Goal: Task Accomplishment & Management: Use online tool/utility

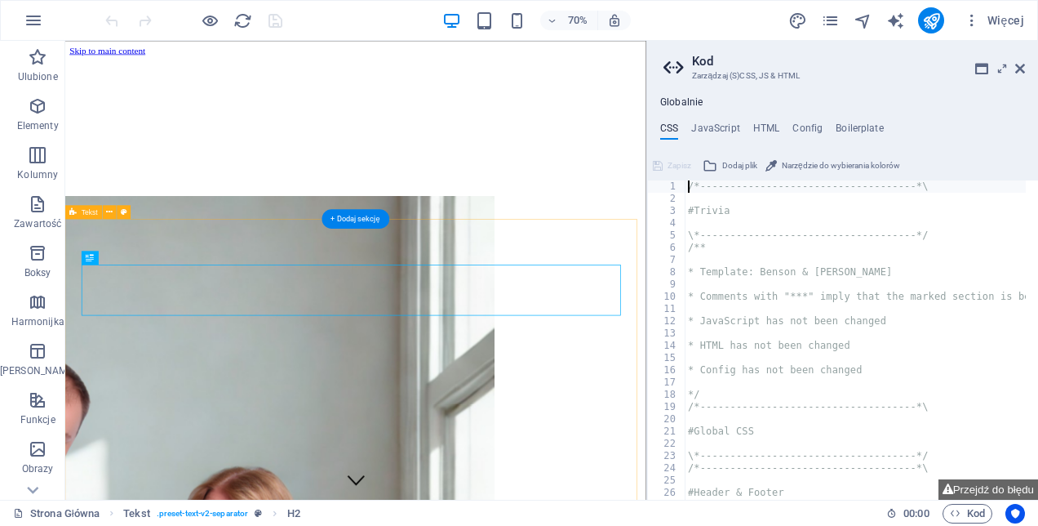
scroll to position [402, 0]
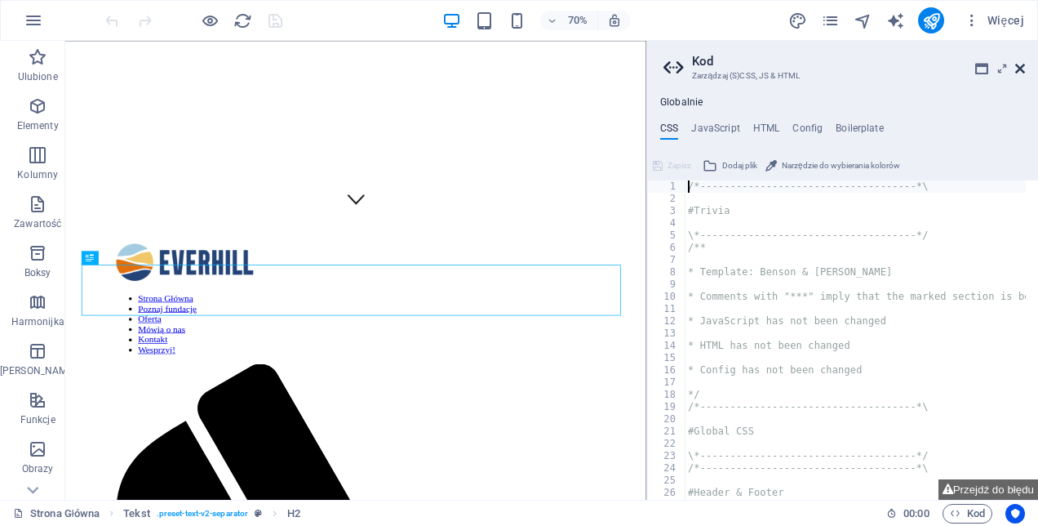
click at [1020, 62] on icon at bounding box center [1020, 68] width 10 height 13
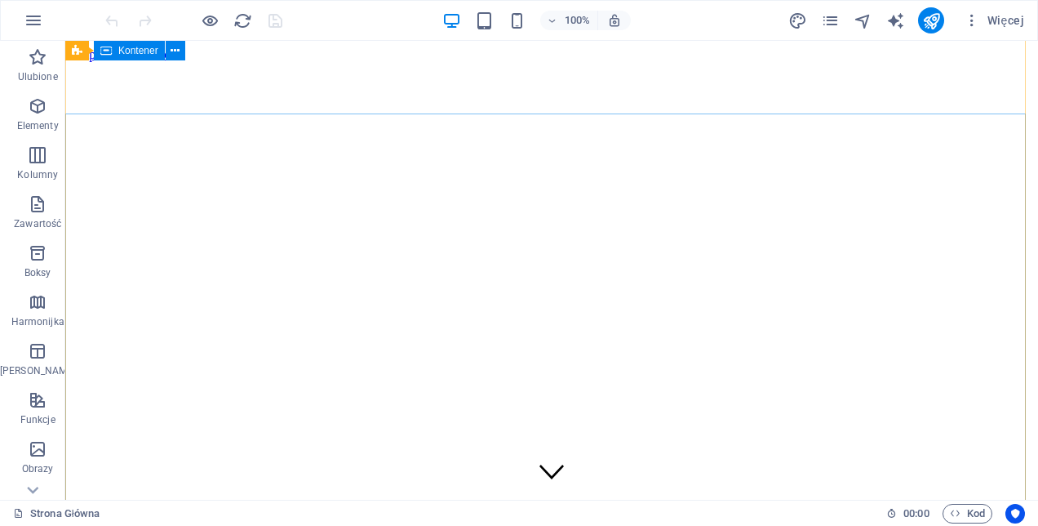
scroll to position [0, 0]
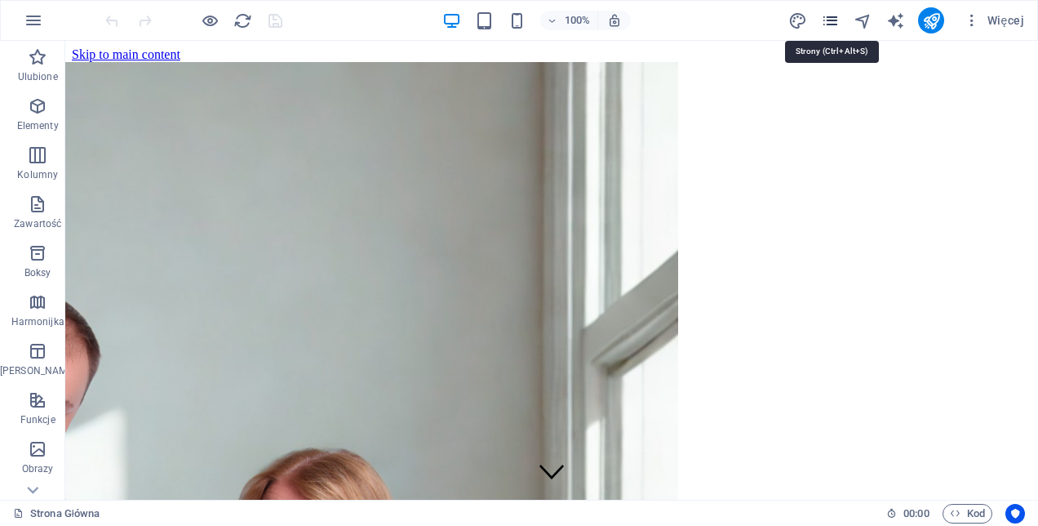
click at [832, 18] on icon "pages" at bounding box center [830, 20] width 19 height 19
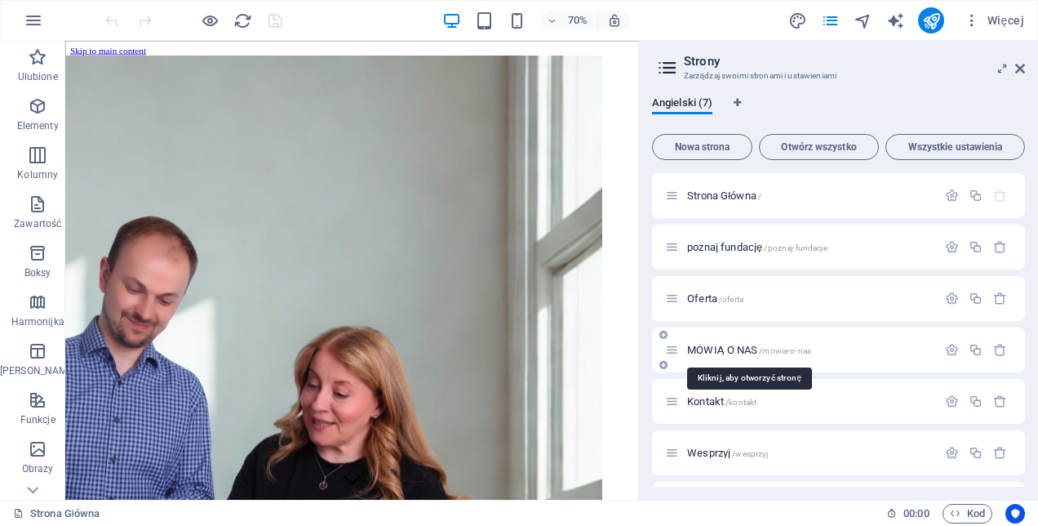
click at [713, 348] on span "MÓWIĄ O NAS /mowia-o-nas" at bounding box center [749, 350] width 124 height 12
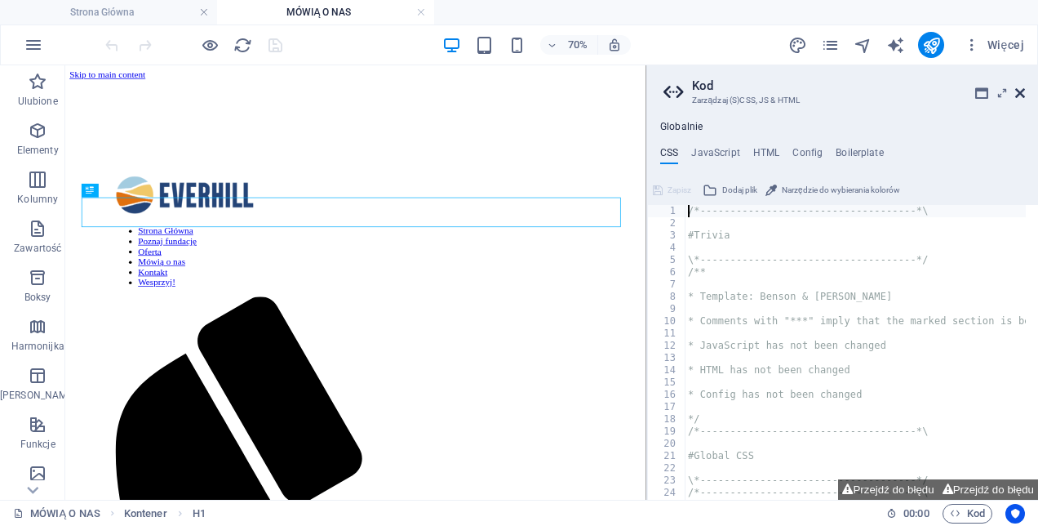
click at [1024, 88] on icon at bounding box center [1020, 93] width 10 height 13
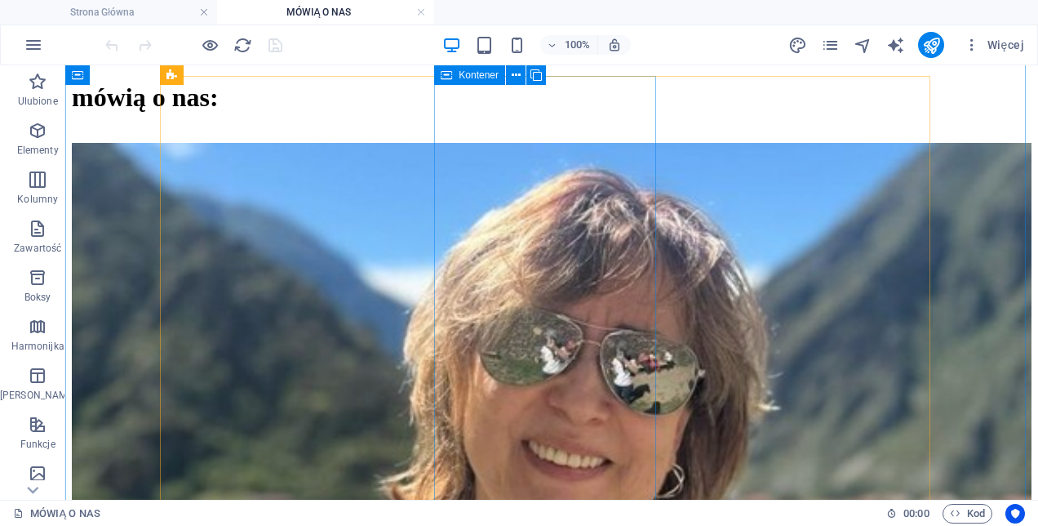
scroll to position [1306, 0]
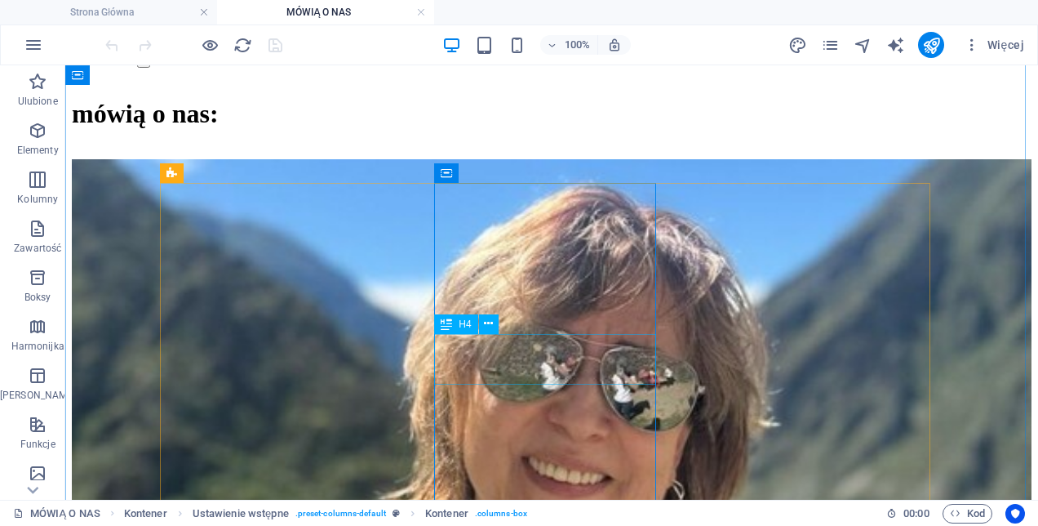
scroll to position [1307, 0]
drag, startPoint x: 591, startPoint y: 421, endPoint x: 584, endPoint y: 411, distance: 12.5
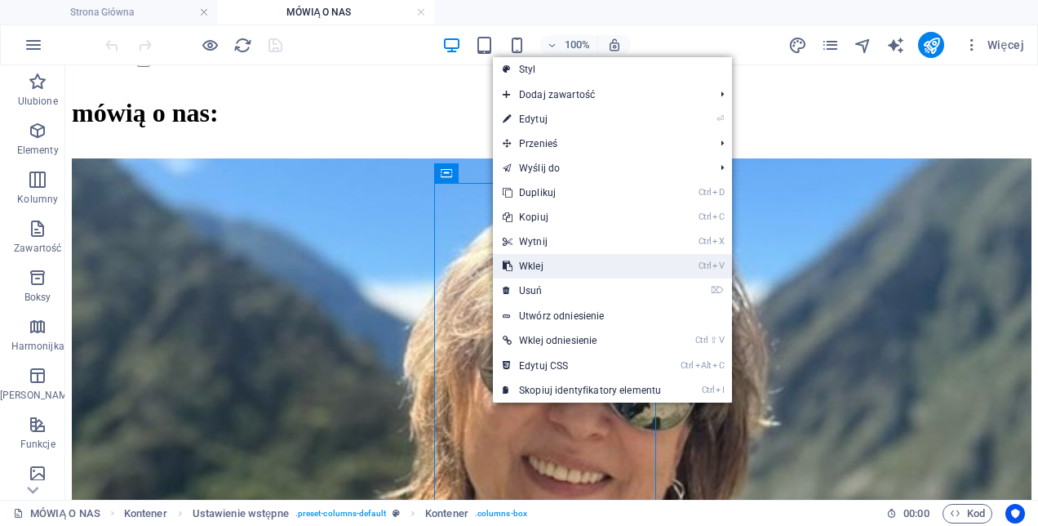
click at [552, 269] on link "Ctrl V Wklej" at bounding box center [582, 266] width 178 height 24
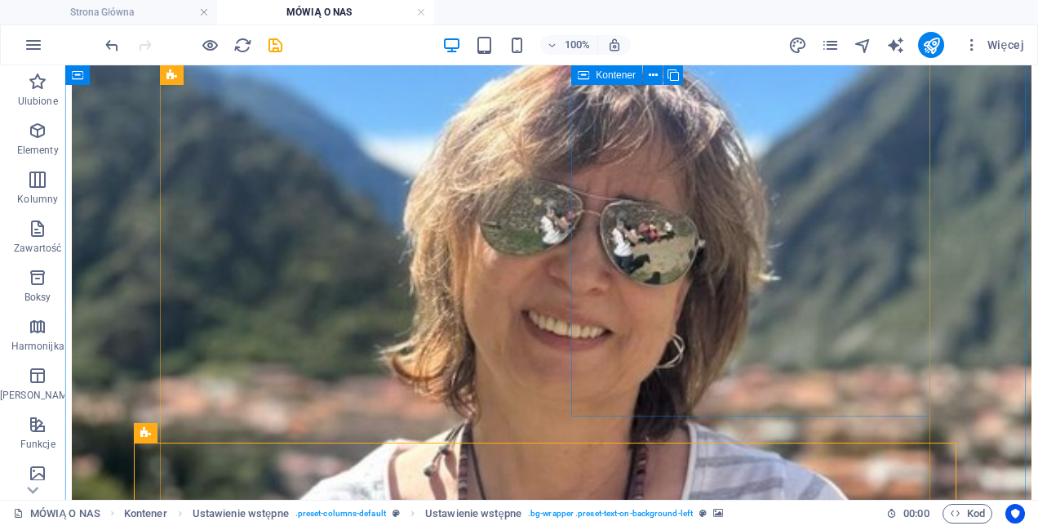
scroll to position [1197, 0]
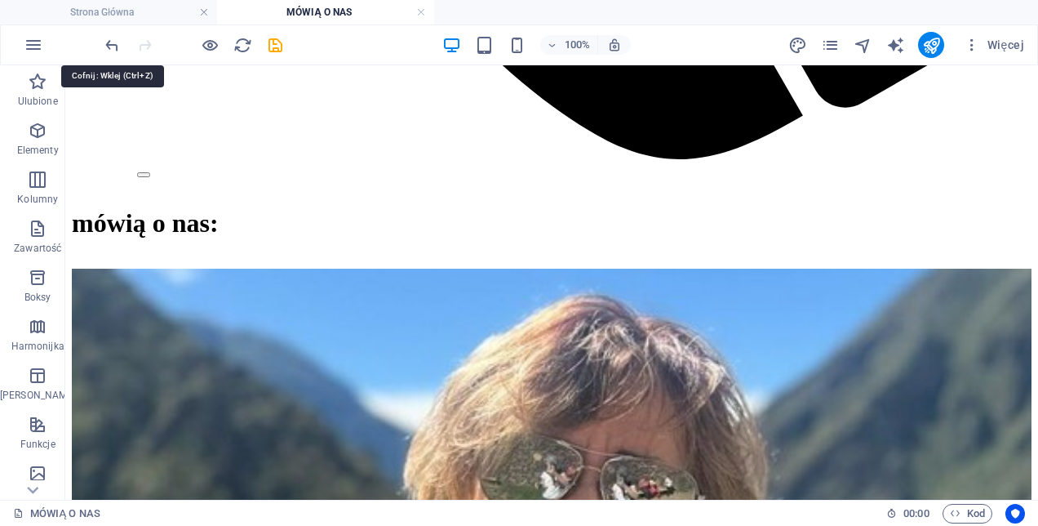
click at [118, 38] on icon "undo" at bounding box center [112, 45] width 19 height 19
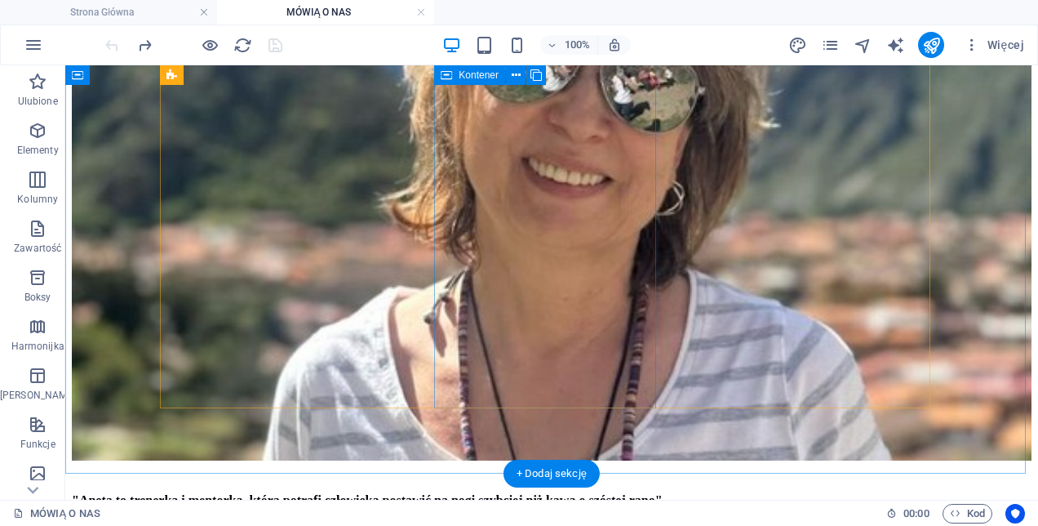
scroll to position [1278, 0]
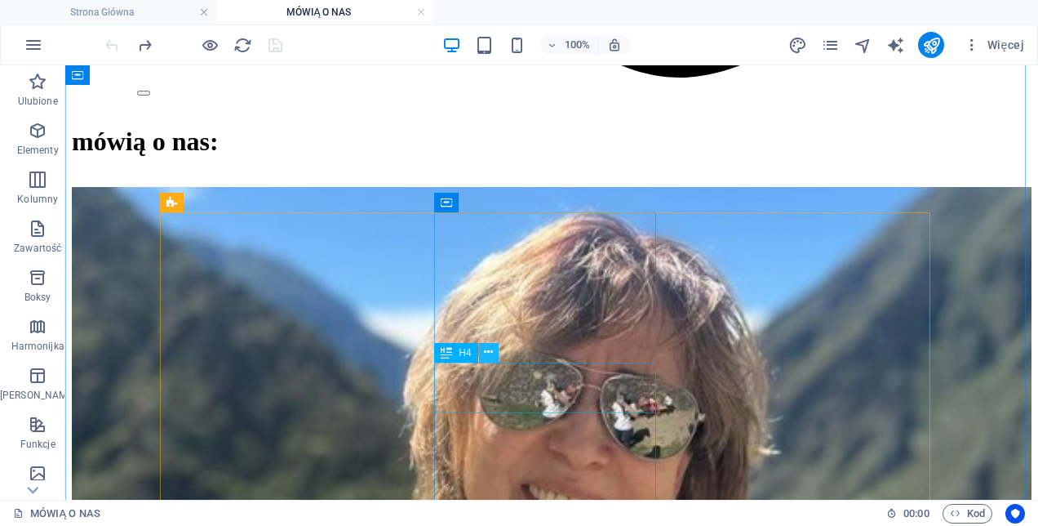
click at [493, 353] on icon at bounding box center [488, 352] width 9 height 17
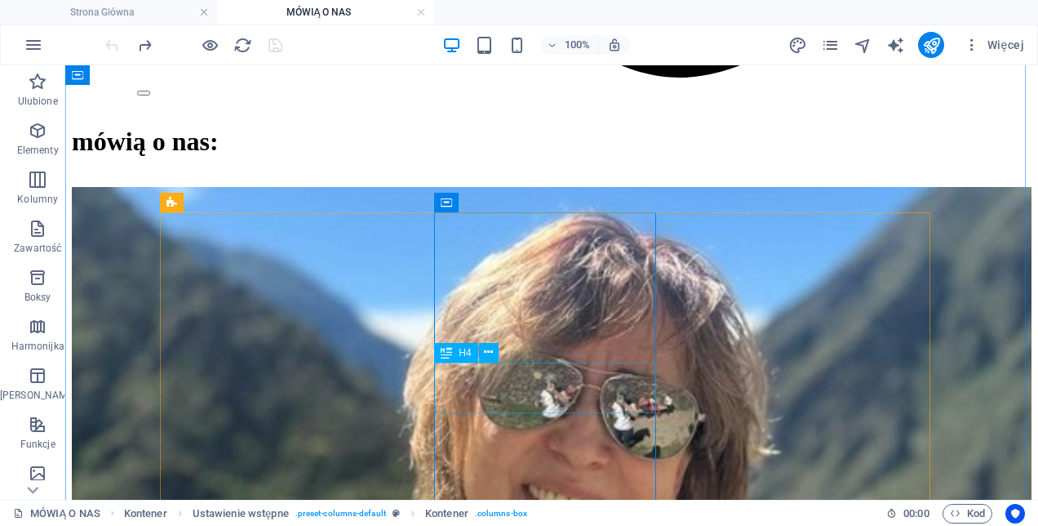
drag, startPoint x: 479, startPoint y: 408, endPoint x: 624, endPoint y: 412, distance: 145.4
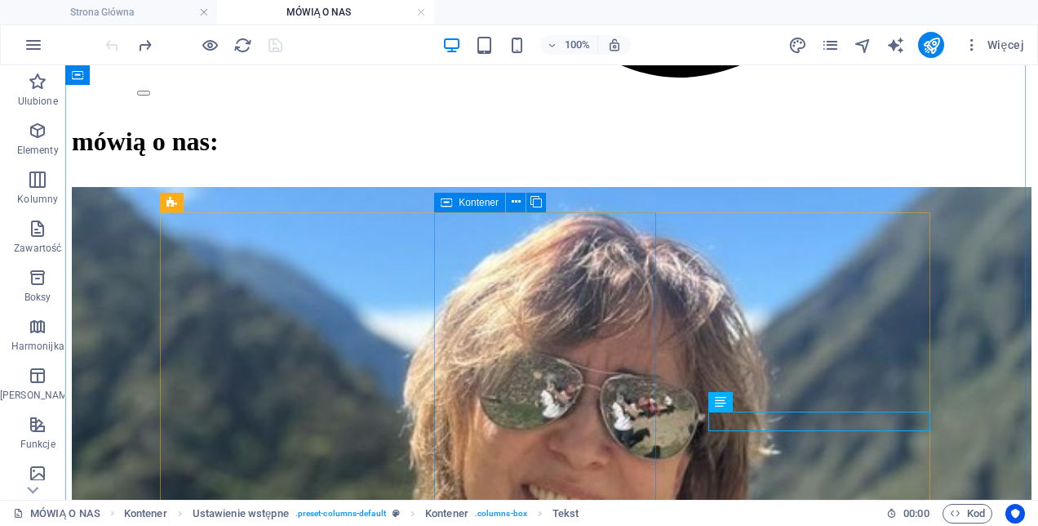
click at [531, 202] on icon at bounding box center [532, 201] width 9 height 17
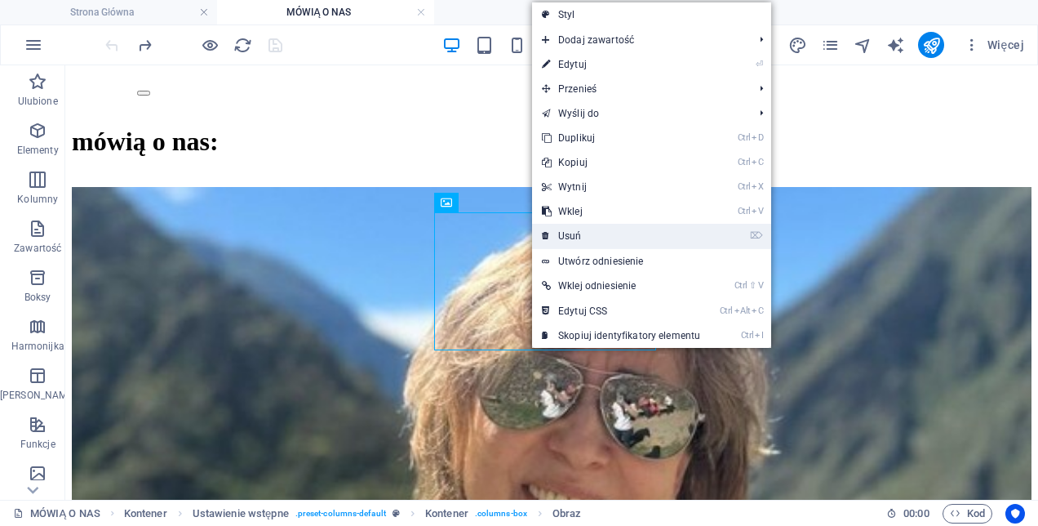
click at [567, 226] on link "⌦ Usuń" at bounding box center [621, 236] width 178 height 24
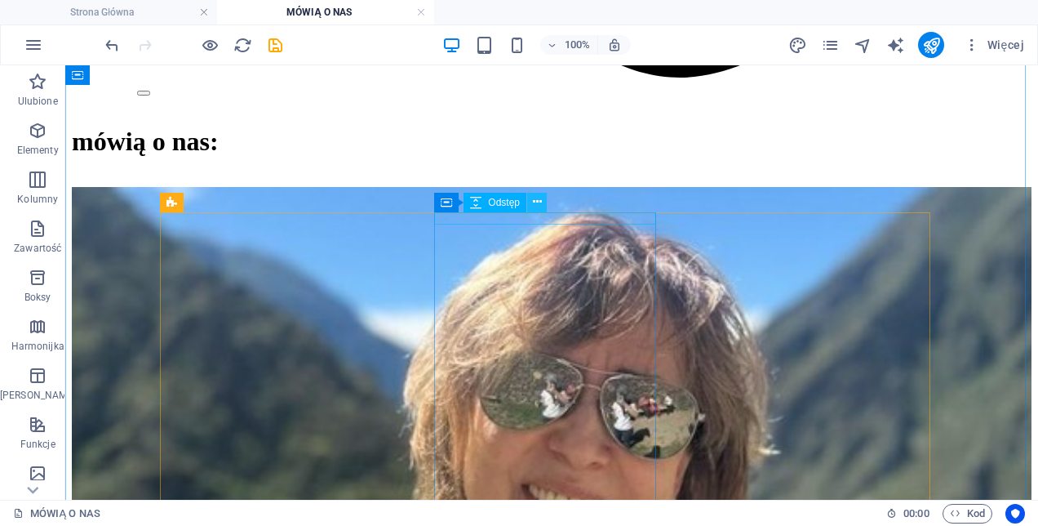
click at [537, 199] on icon at bounding box center [537, 201] width 9 height 17
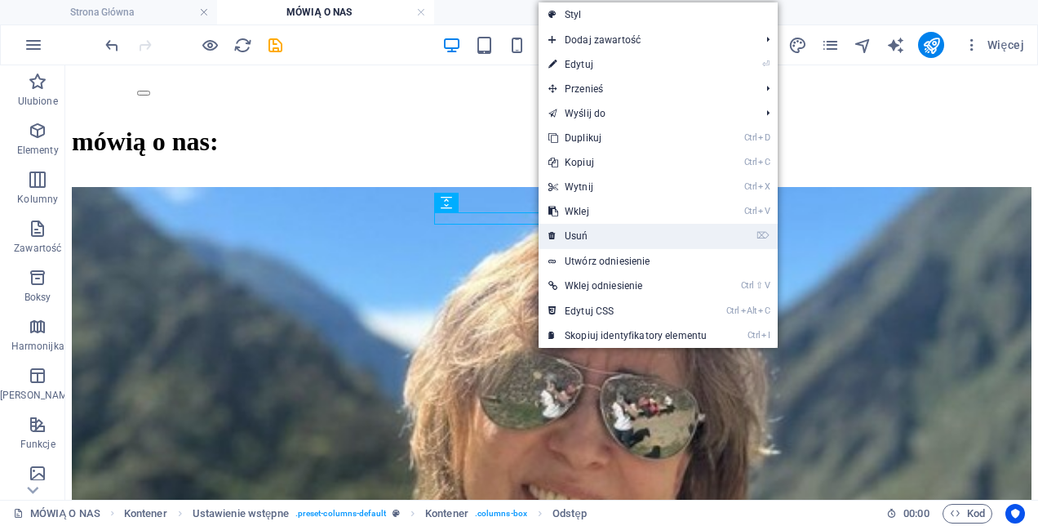
click at [578, 237] on link "⌦ Usuń" at bounding box center [628, 236] width 178 height 24
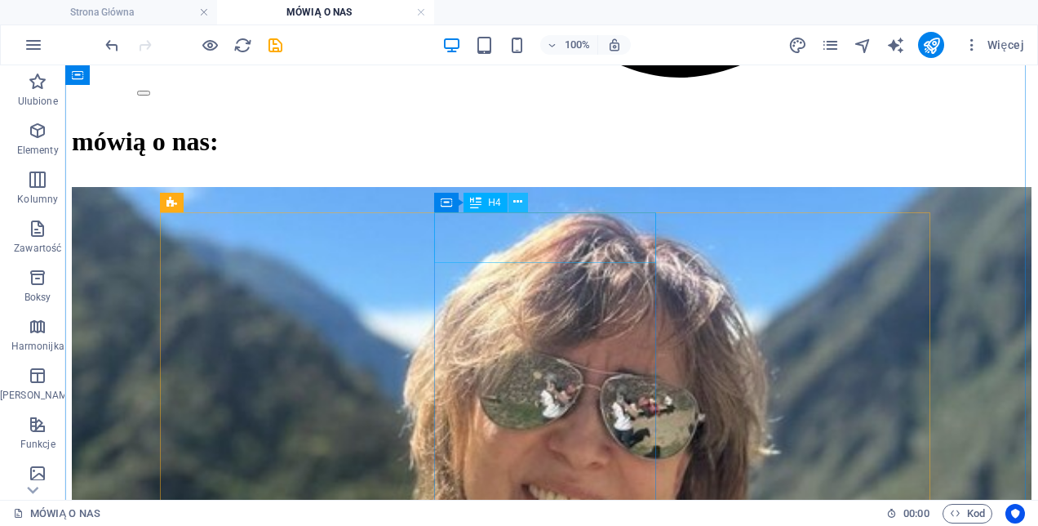
click at [519, 198] on icon at bounding box center [517, 201] width 9 height 17
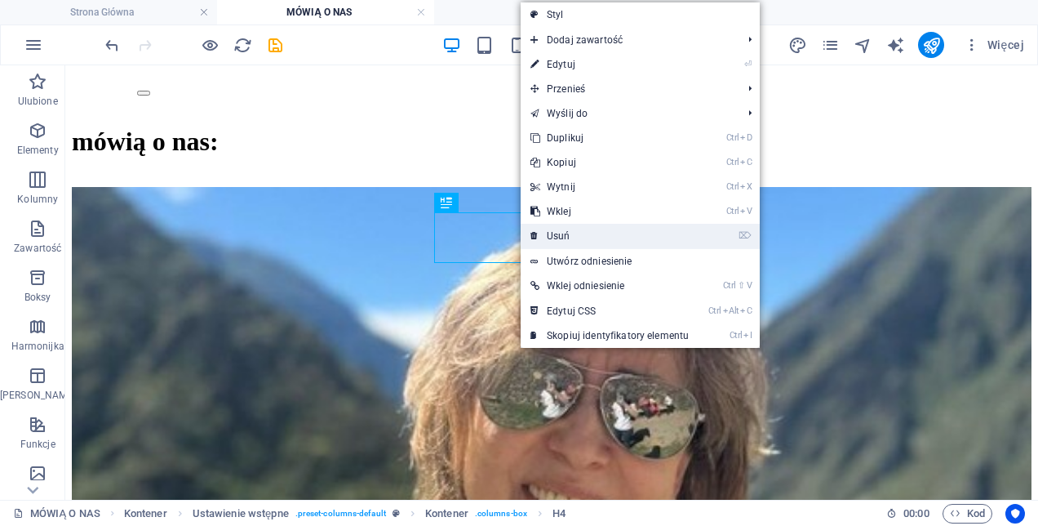
click at [565, 229] on link "⌦ Usuń" at bounding box center [610, 236] width 178 height 24
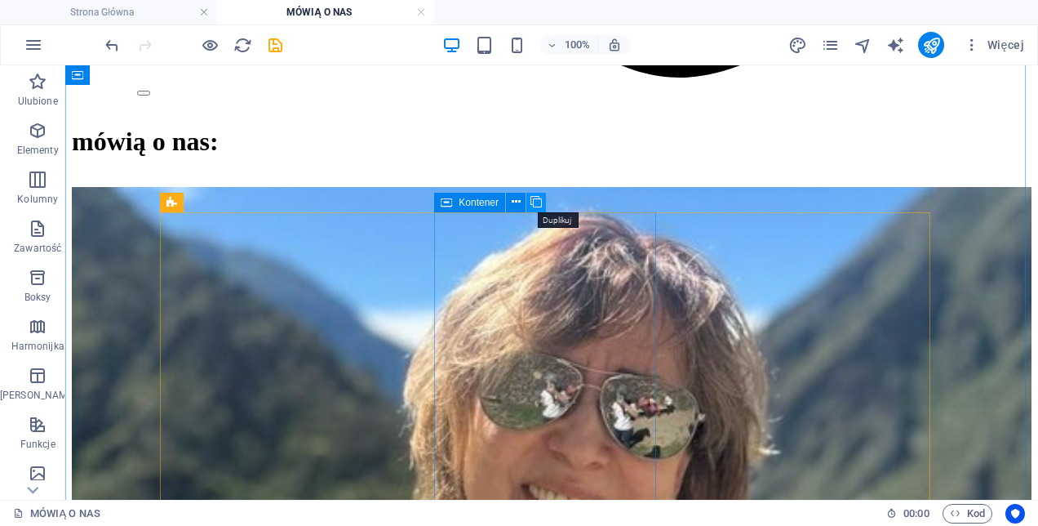
click at [537, 201] on icon at bounding box center [536, 201] width 11 height 17
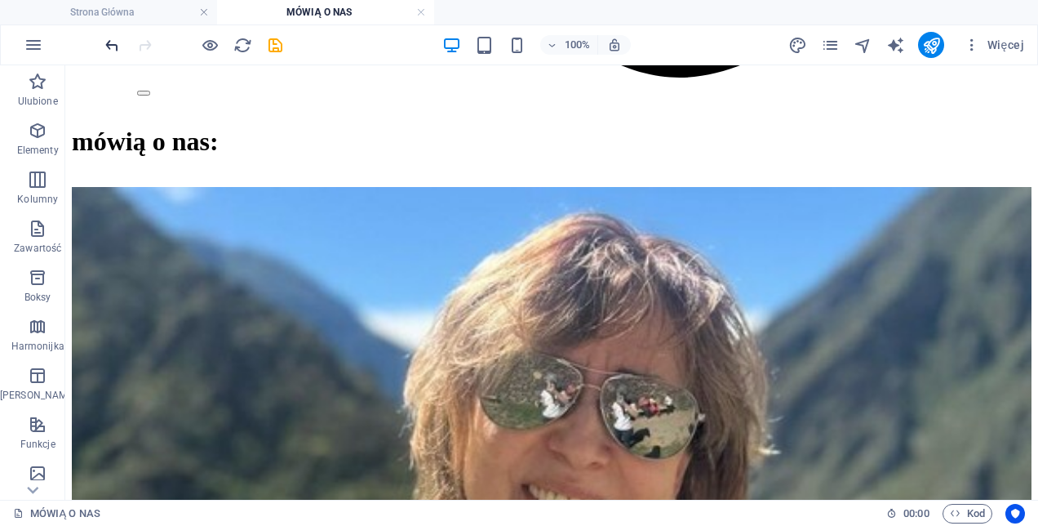
click at [109, 40] on icon "undo" at bounding box center [112, 45] width 19 height 19
click at [109, 40] on div at bounding box center [193, 45] width 183 height 26
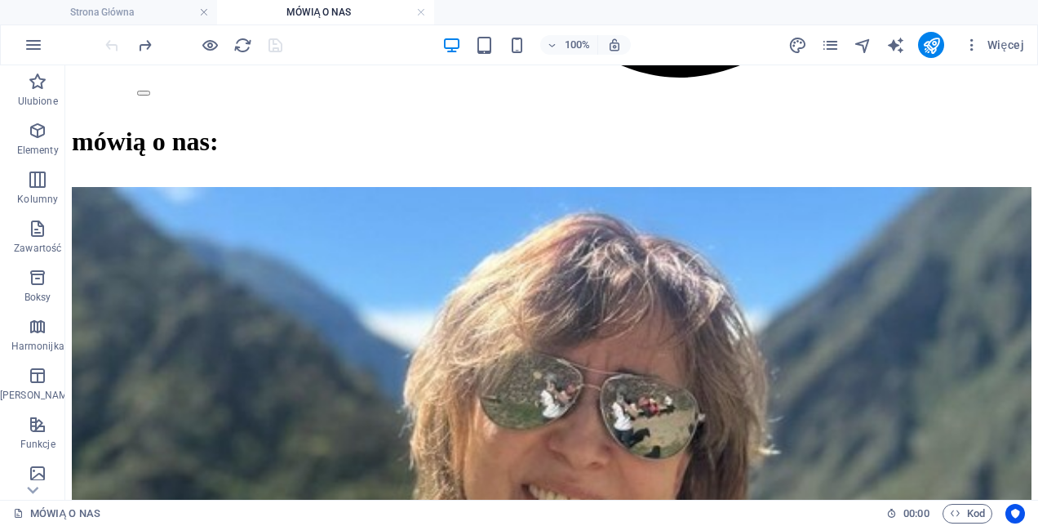
click at [109, 40] on div at bounding box center [193, 45] width 183 height 26
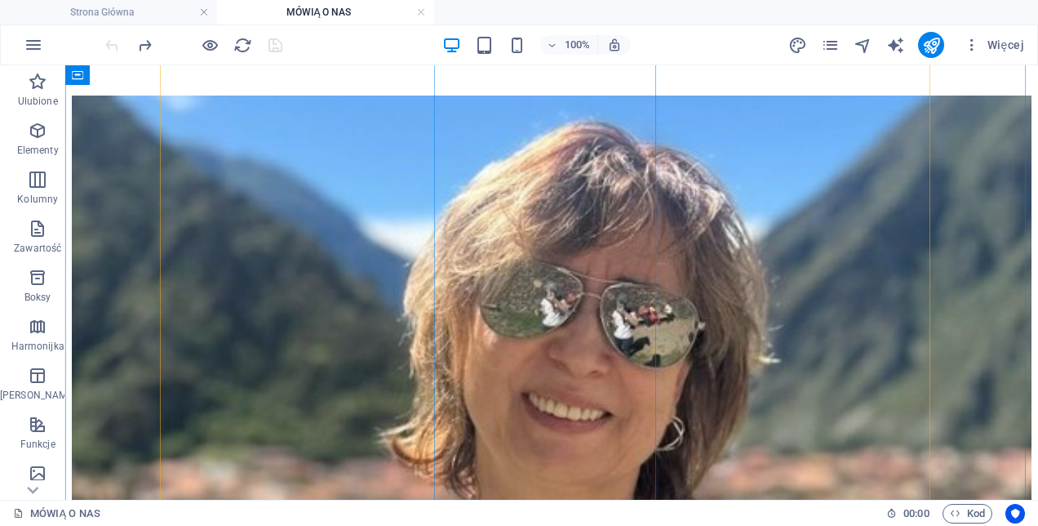
scroll to position [1442, 0]
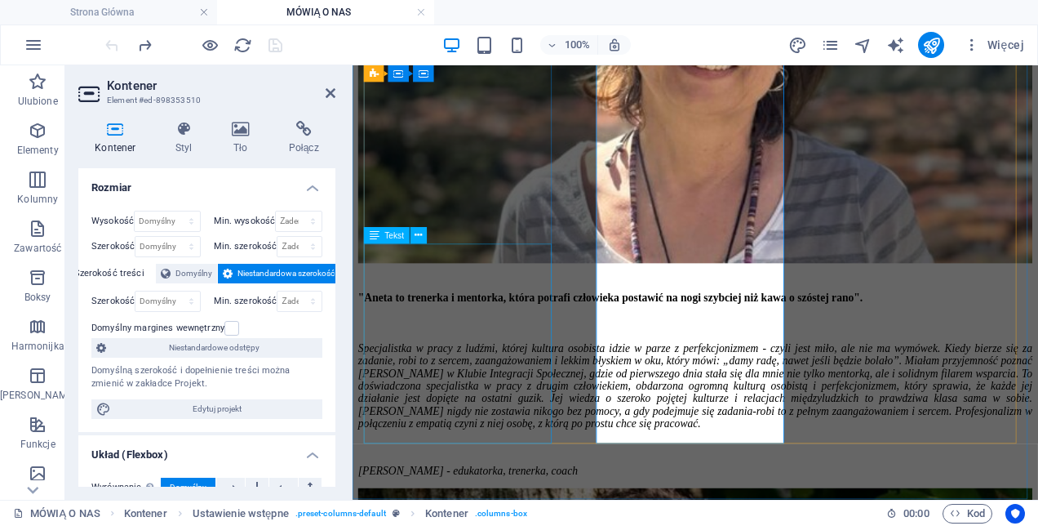
scroll to position [1441, 0]
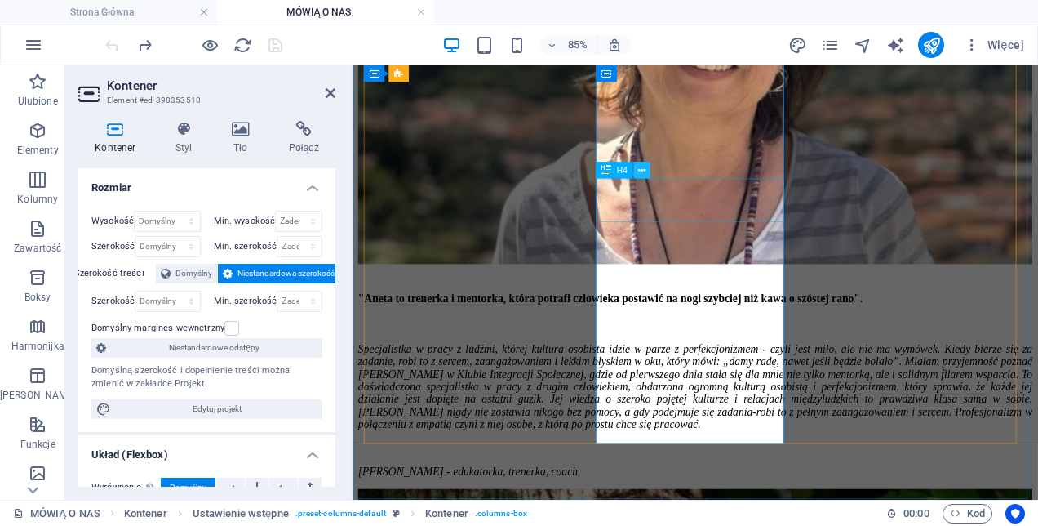
click at [648, 172] on button at bounding box center [641, 170] width 16 height 16
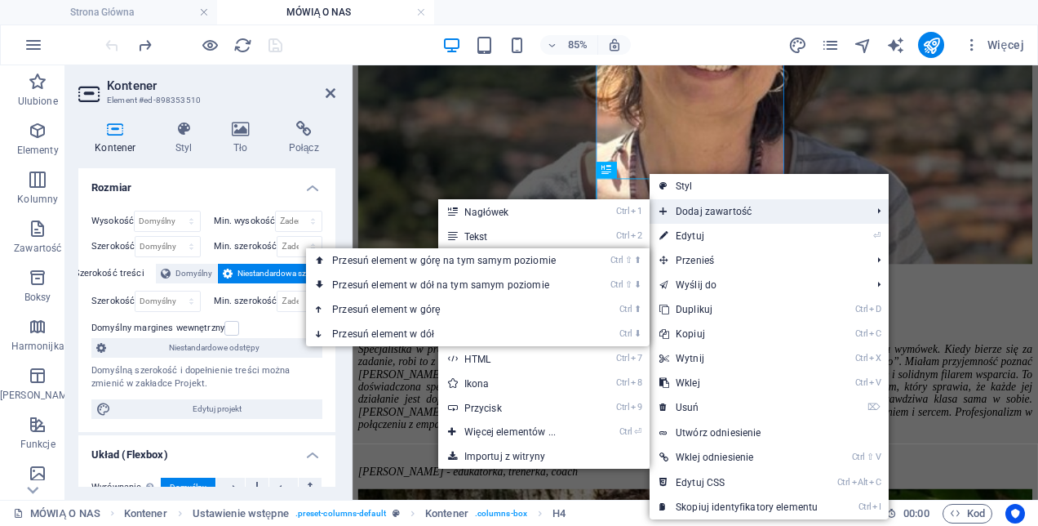
click at [717, 206] on span "Dodaj zawartość" at bounding box center [757, 211] width 215 height 24
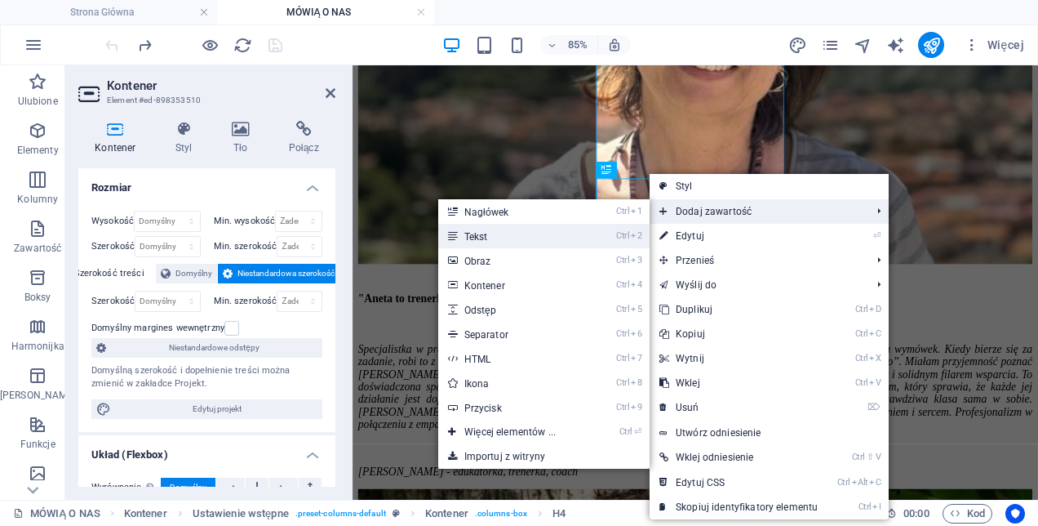
click at [513, 236] on link "Ctrl 2 Tekst" at bounding box center [513, 236] width 150 height 24
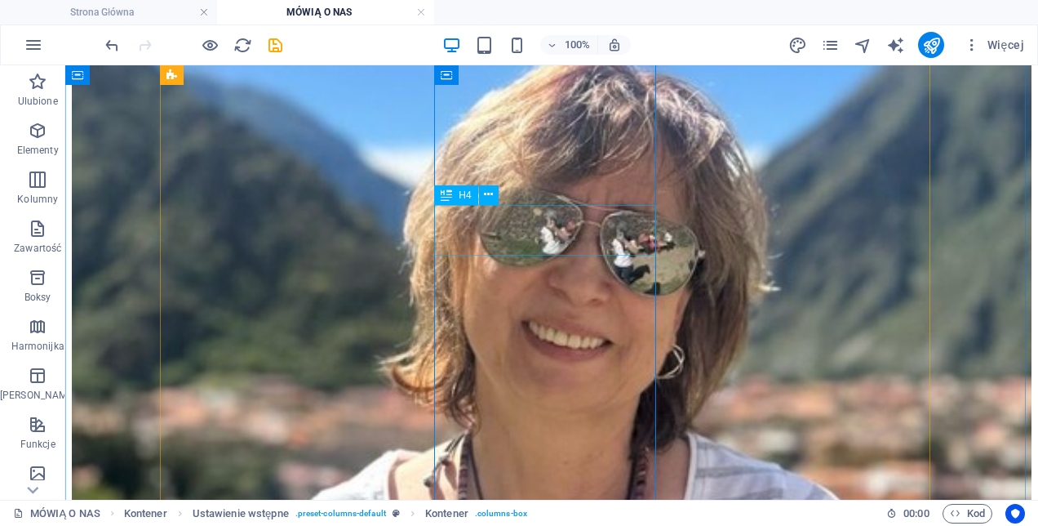
scroll to position [1278, 0]
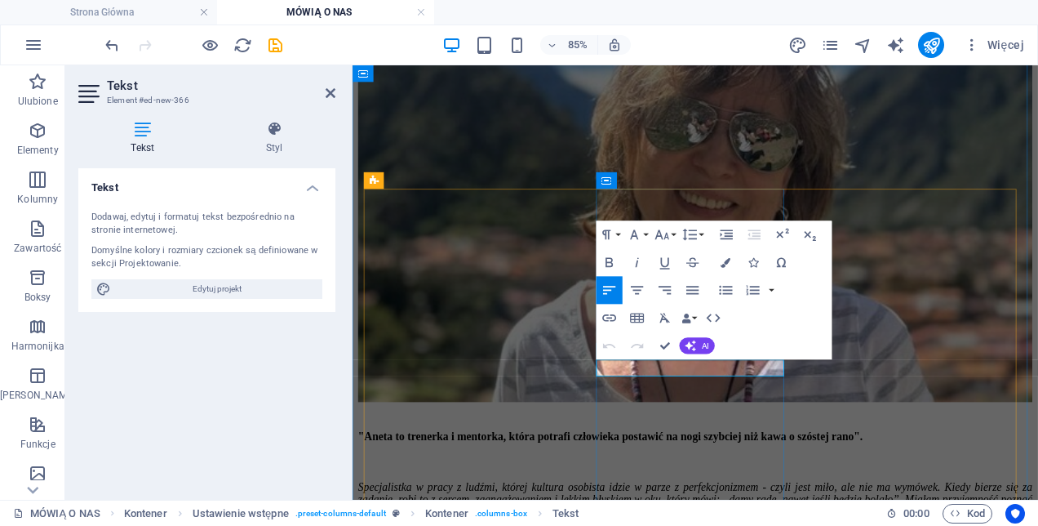
drag, startPoint x: 727, startPoint y: 425, endPoint x: 723, endPoint y: 433, distance: 8.8
drag, startPoint x: 698, startPoint y: 424, endPoint x: 681, endPoint y: 423, distance: 17.2
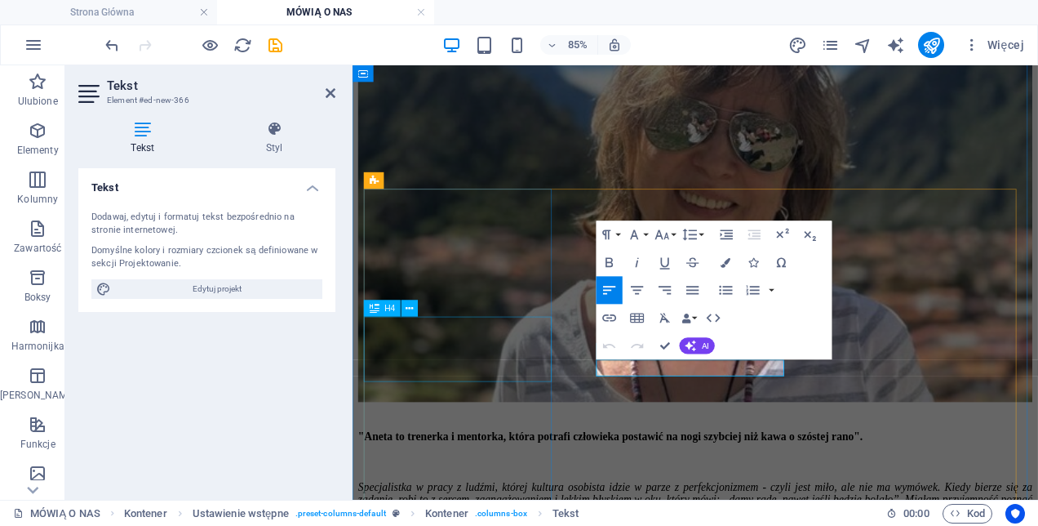
drag, startPoint x: 780, startPoint y: 423, endPoint x: 603, endPoint y: 433, distance: 177.4
copy p "Nowy element tekstowy"
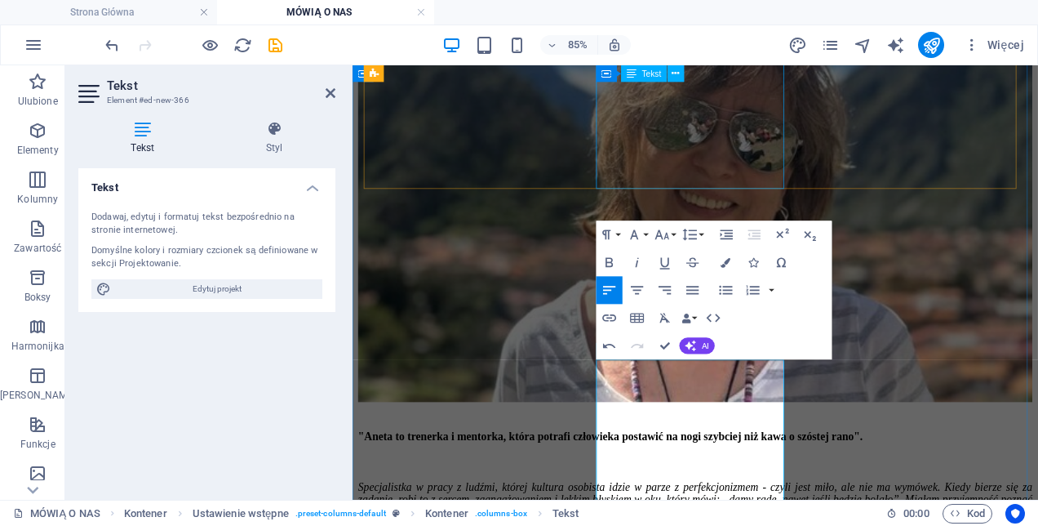
scroll to position [7422, 2]
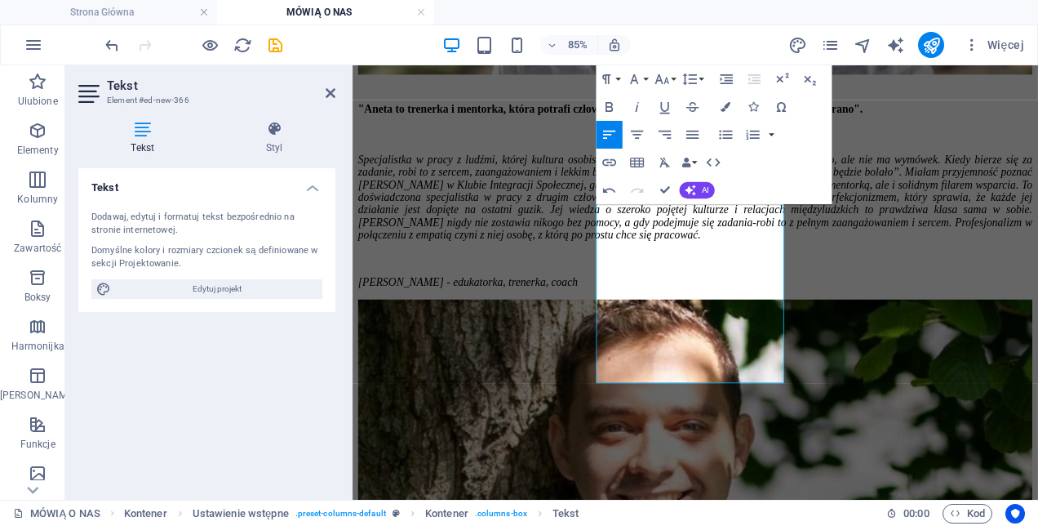
scroll to position [1695, 0]
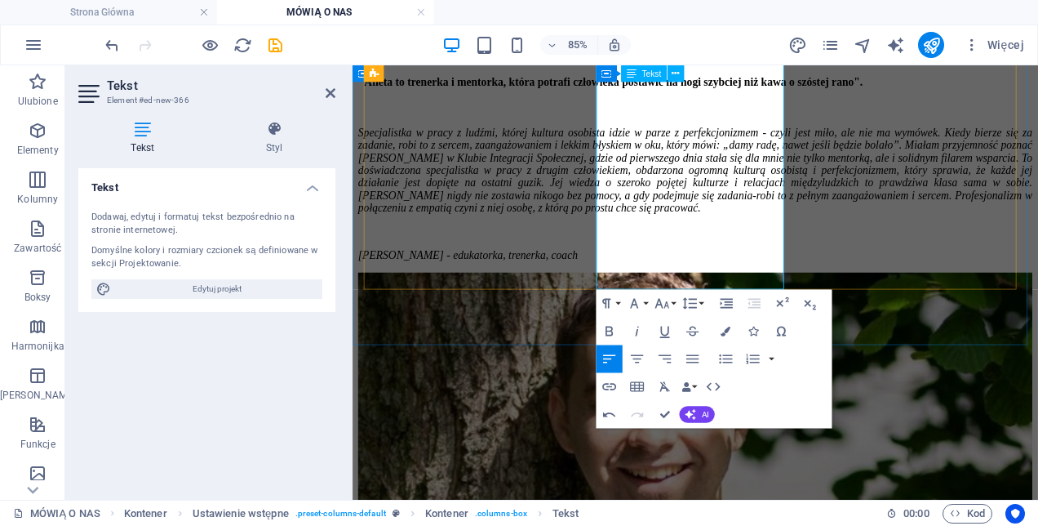
drag, startPoint x: 638, startPoint y: 456, endPoint x: 798, endPoint y: 314, distance: 212.8
click at [638, 327] on icon "button" at bounding box center [637, 330] width 16 height 16
click at [691, 356] on icon "button" at bounding box center [693, 358] width 12 height 8
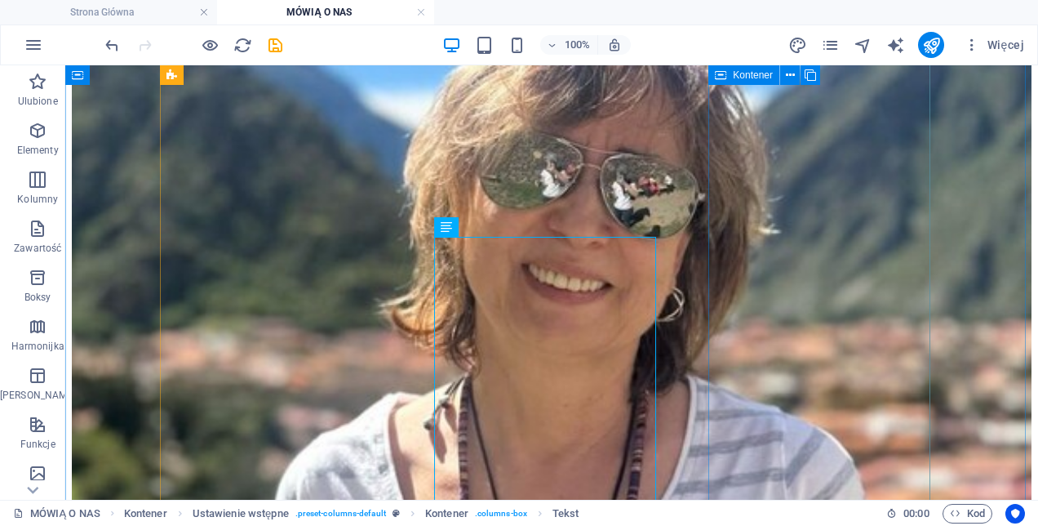
scroll to position [1451, 0]
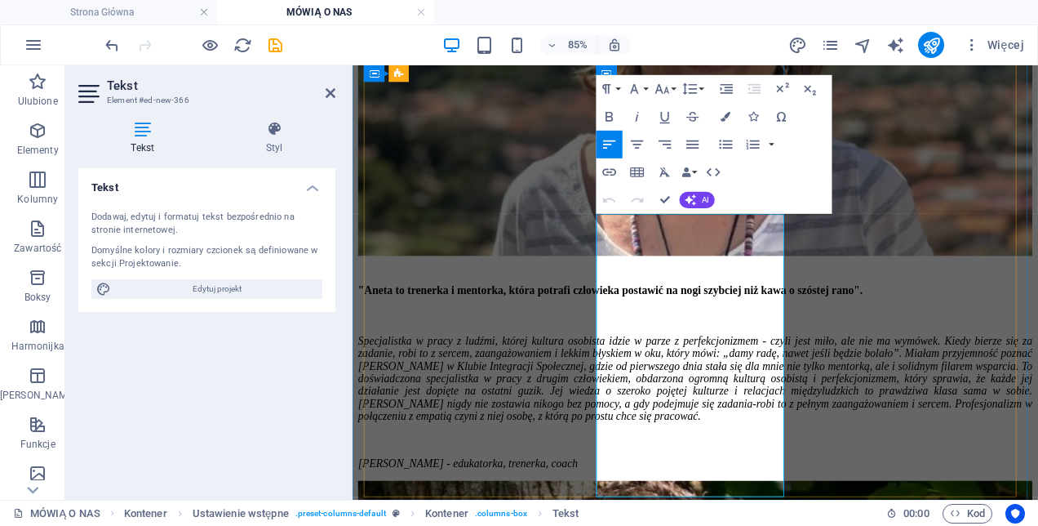
drag, startPoint x: 632, startPoint y: 303, endPoint x: 898, endPoint y: 261, distance: 269.4
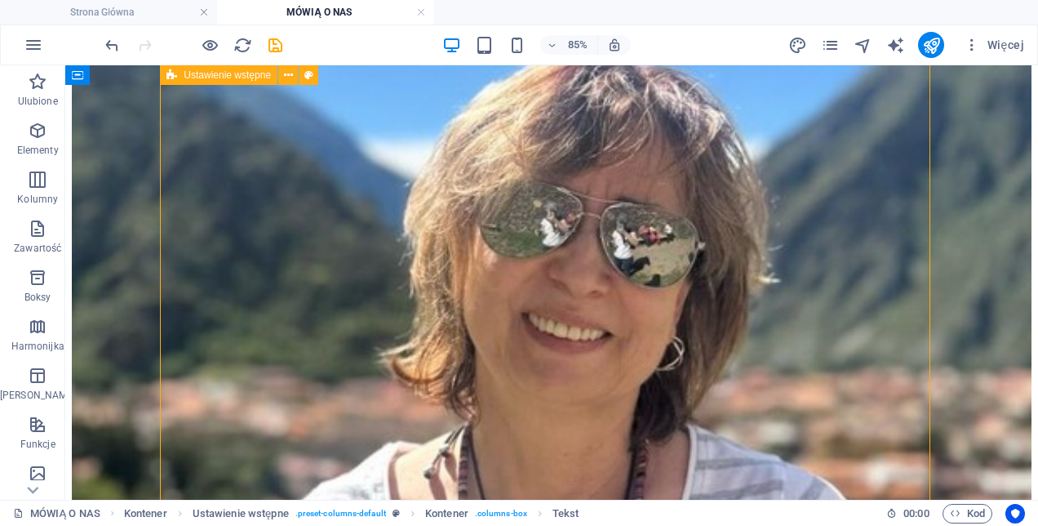
scroll to position [1451, 0]
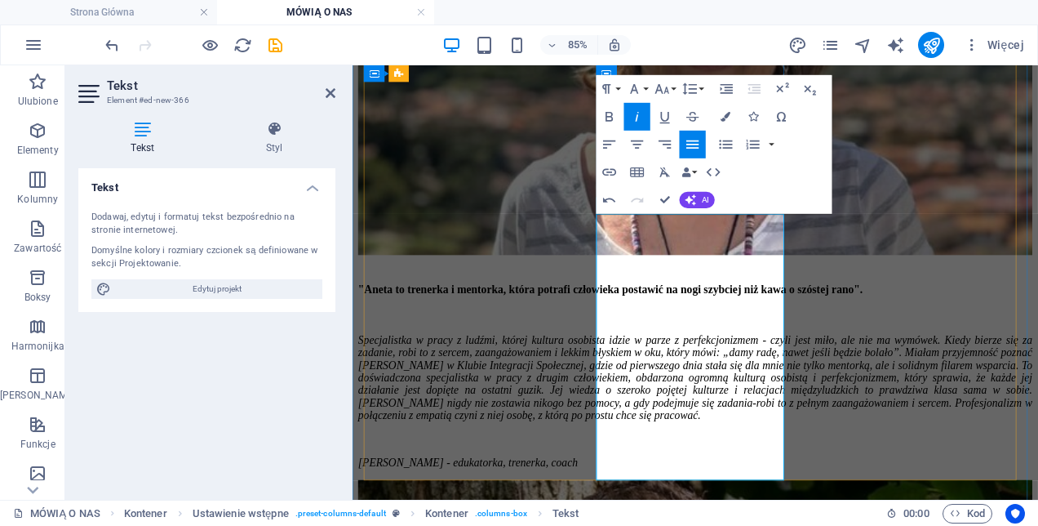
drag, startPoint x: 774, startPoint y: 347, endPoint x: 760, endPoint y: 385, distance: 40.8
drag, startPoint x: 756, startPoint y: 309, endPoint x: 759, endPoint y: 345, distance: 36.9
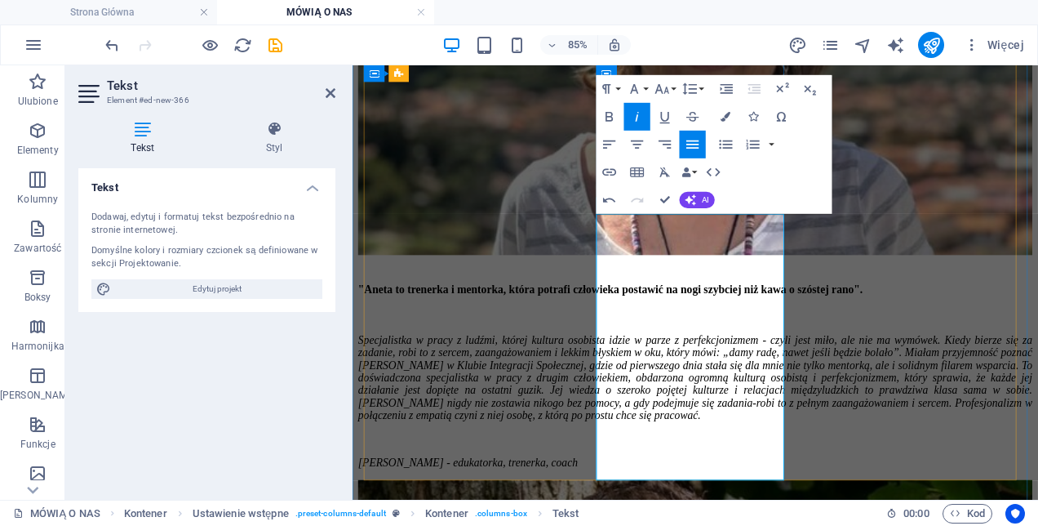
drag, startPoint x: 753, startPoint y: 309, endPoint x: 762, endPoint y: 352, distance: 44.2
copy em "To osoba, która nieustannie inspiruje innych do działania i rozwoju."
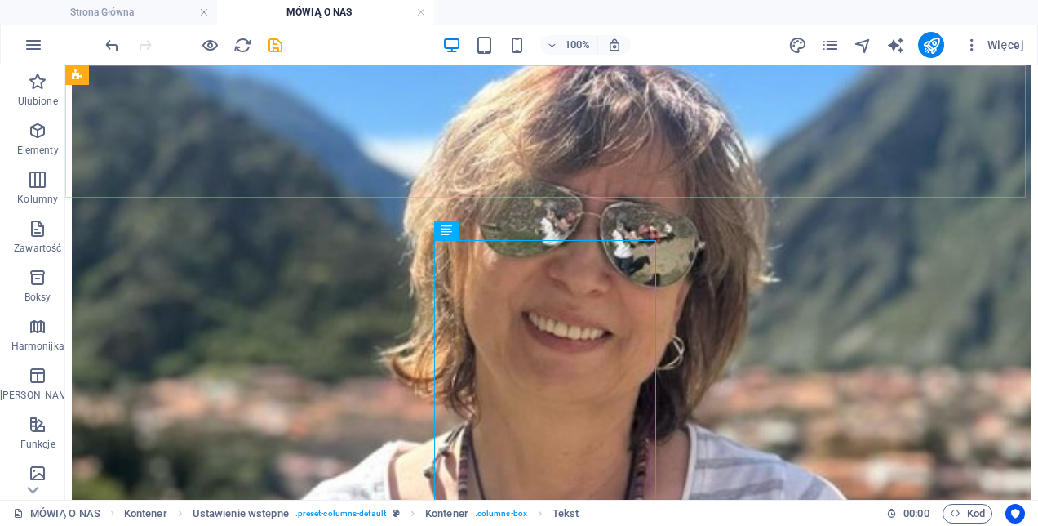
scroll to position [1451, 0]
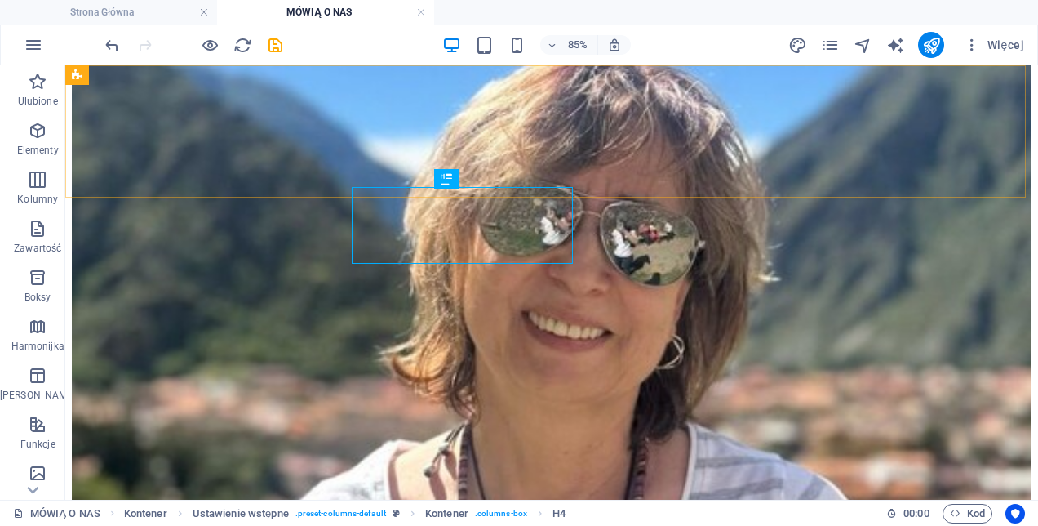
scroll to position [1452, 0]
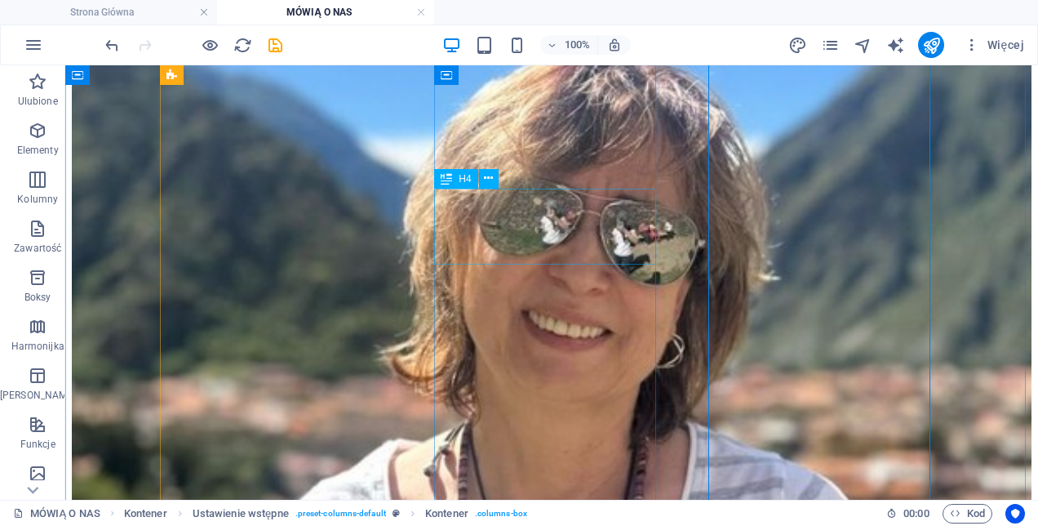
scroll to position [1289, 0]
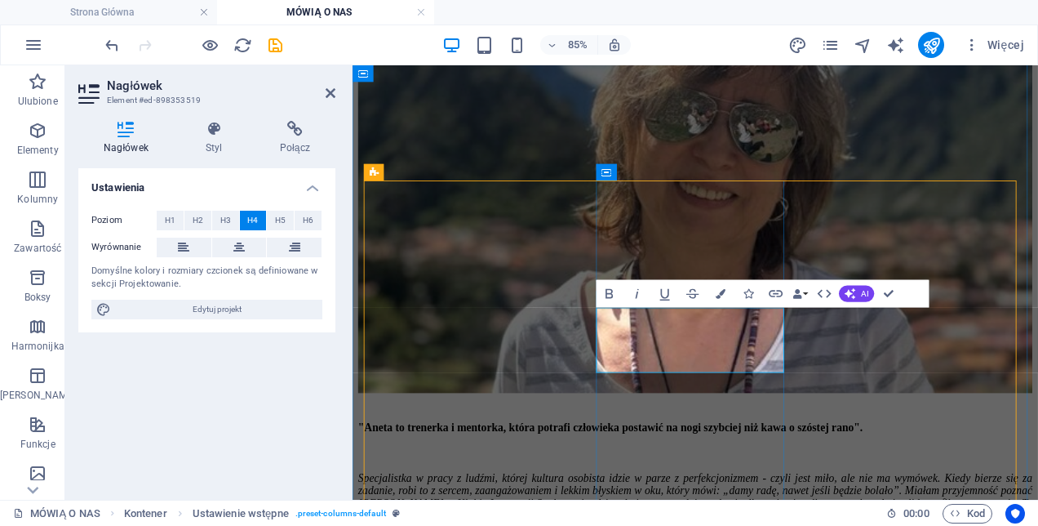
scroll to position [1290, 0]
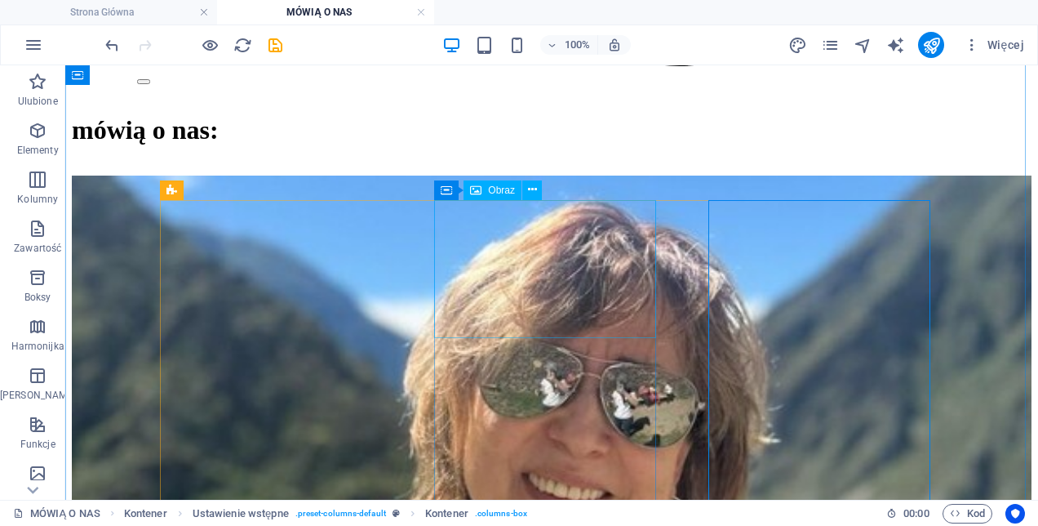
click at [504, 192] on span "Obraz" at bounding box center [501, 190] width 27 height 10
select select "%"
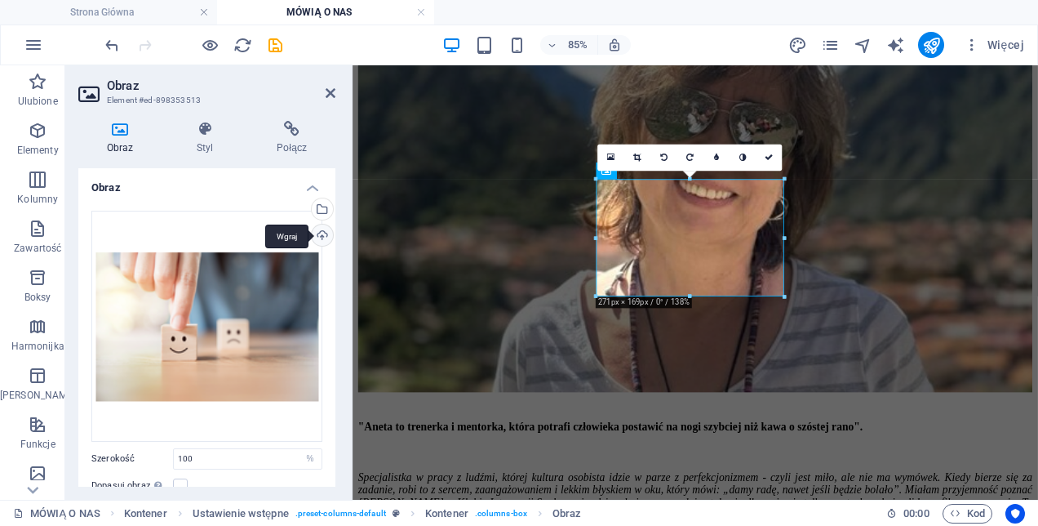
click at [319, 225] on div "Wgraj" at bounding box center [321, 236] width 24 height 24
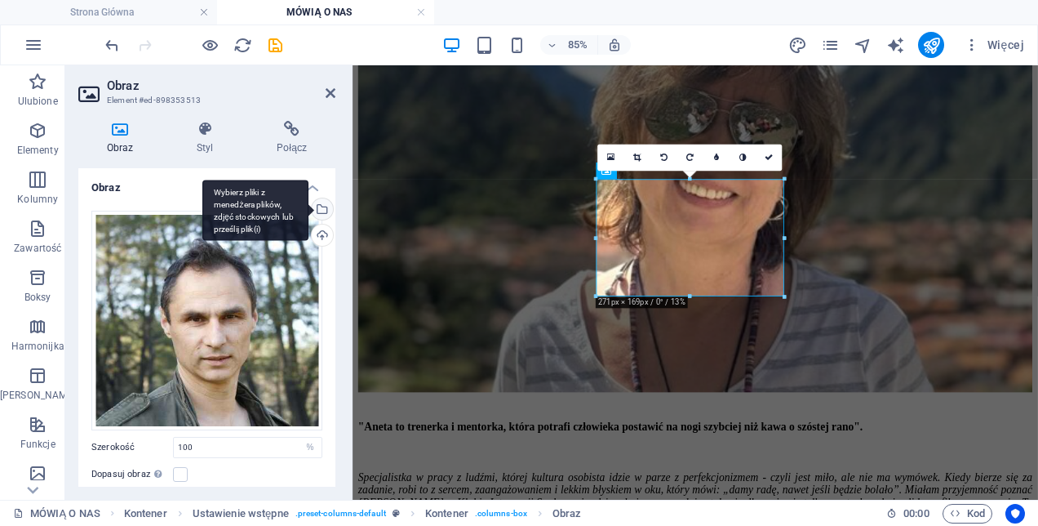
click at [323, 202] on div "Wybierz pliki z menedżera plików, zdjęć stockowych lub prześlij plik(i)" at bounding box center [321, 210] width 24 height 24
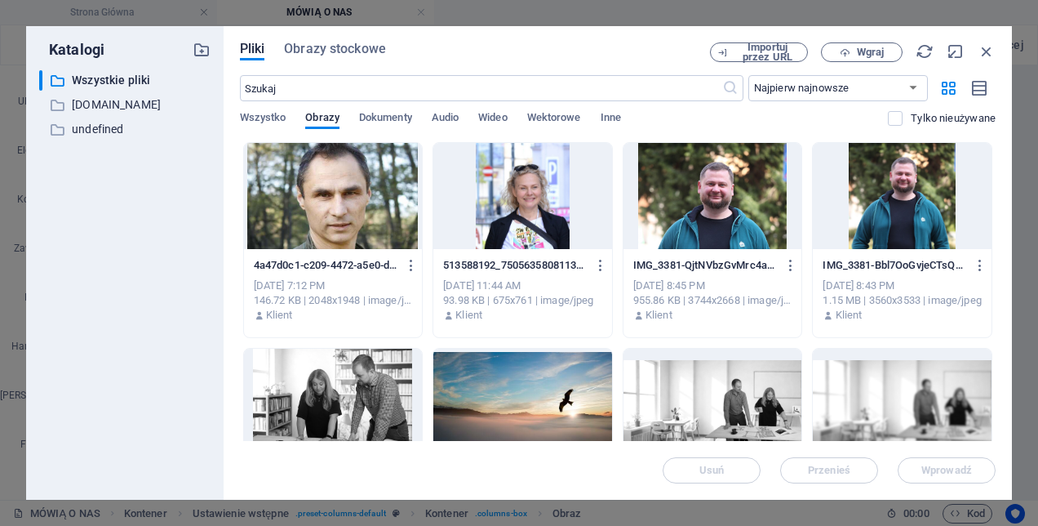
click at [349, 180] on div at bounding box center [333, 196] width 179 height 106
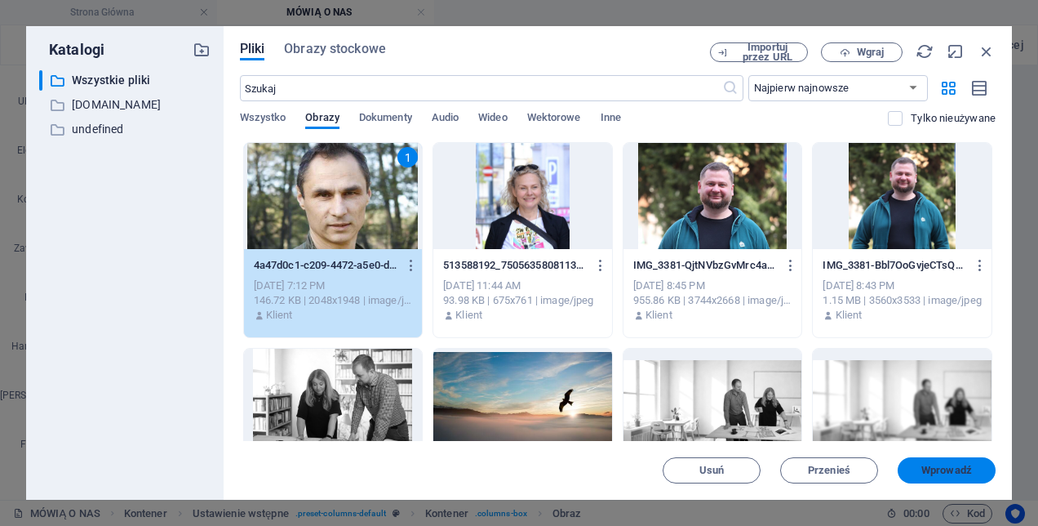
click at [962, 465] on span "Wprowadź" at bounding box center [947, 470] width 51 height 10
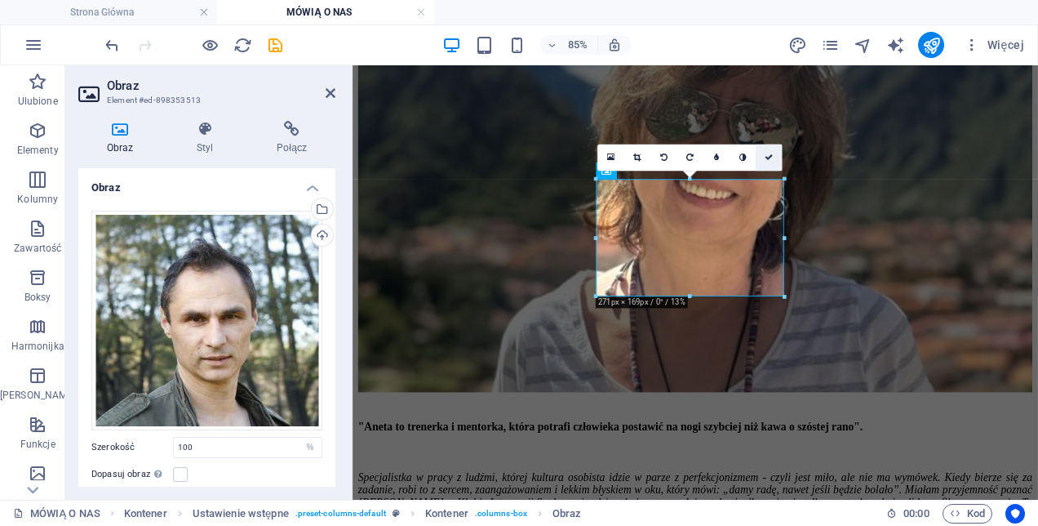
drag, startPoint x: 767, startPoint y: 150, endPoint x: 697, endPoint y: 122, distance: 75.8
click at [767, 150] on link at bounding box center [769, 157] width 26 height 26
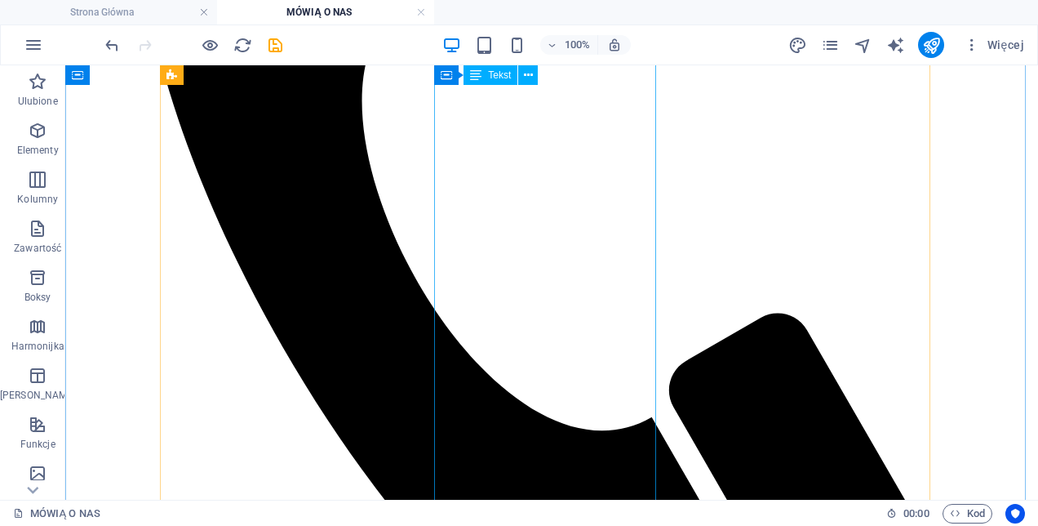
scroll to position [555, 0]
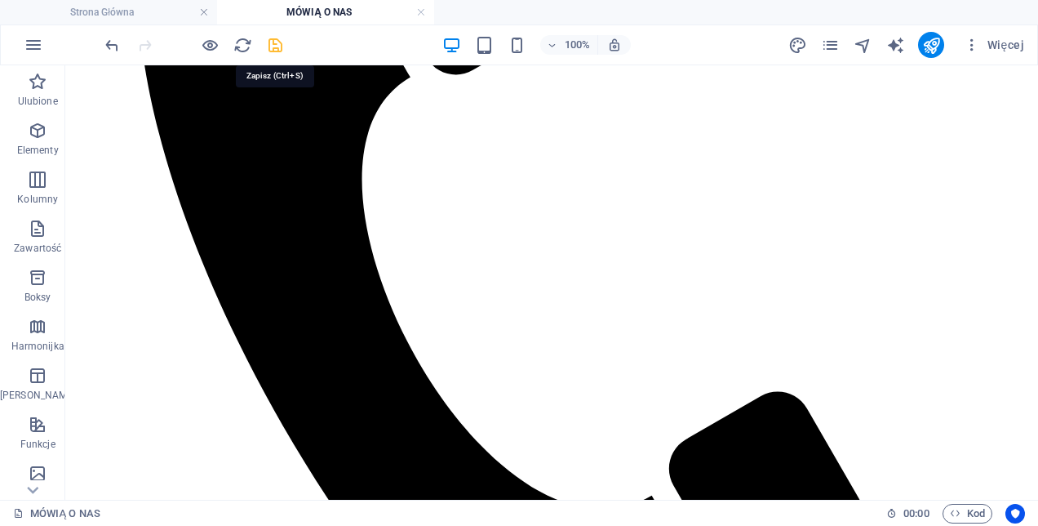
click at [275, 41] on icon "save" at bounding box center [275, 45] width 19 height 19
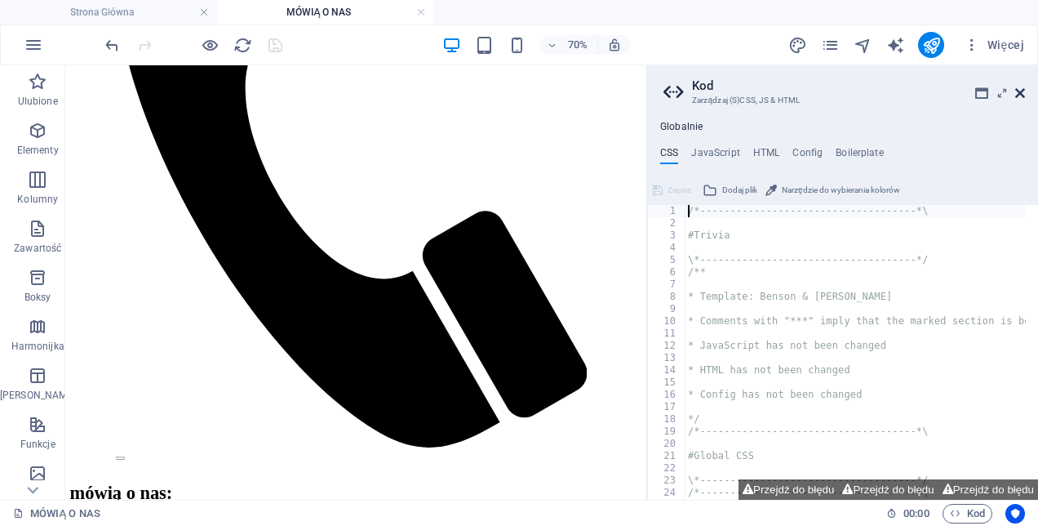
click at [1020, 87] on icon at bounding box center [1020, 93] width 10 height 13
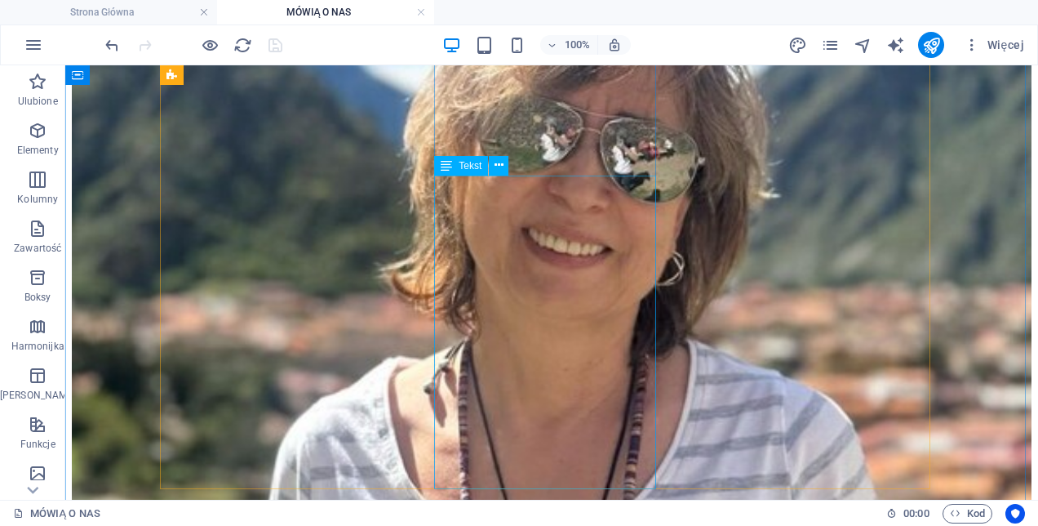
scroll to position [1698, 0]
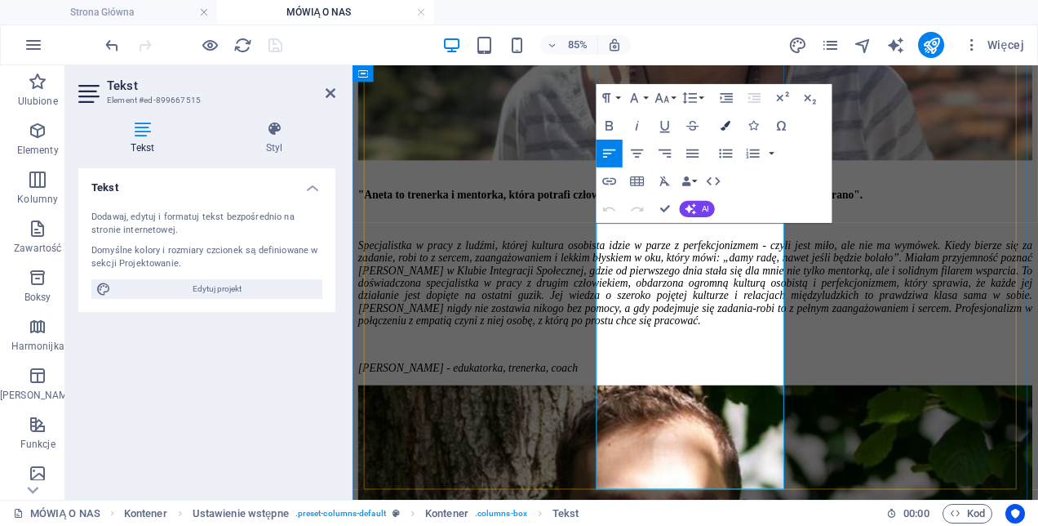
scroll to position [1639, 0]
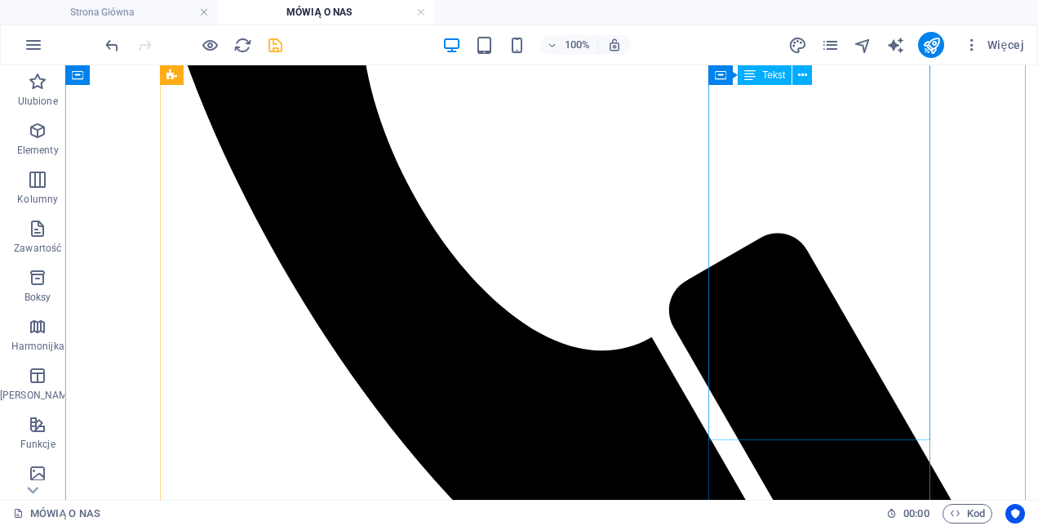
scroll to position [735, 0]
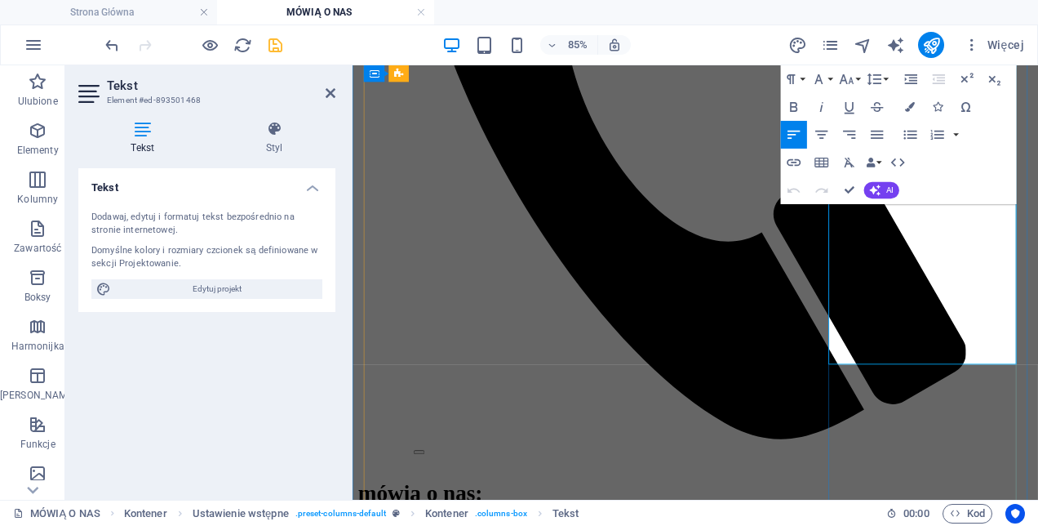
scroll to position [824, 0]
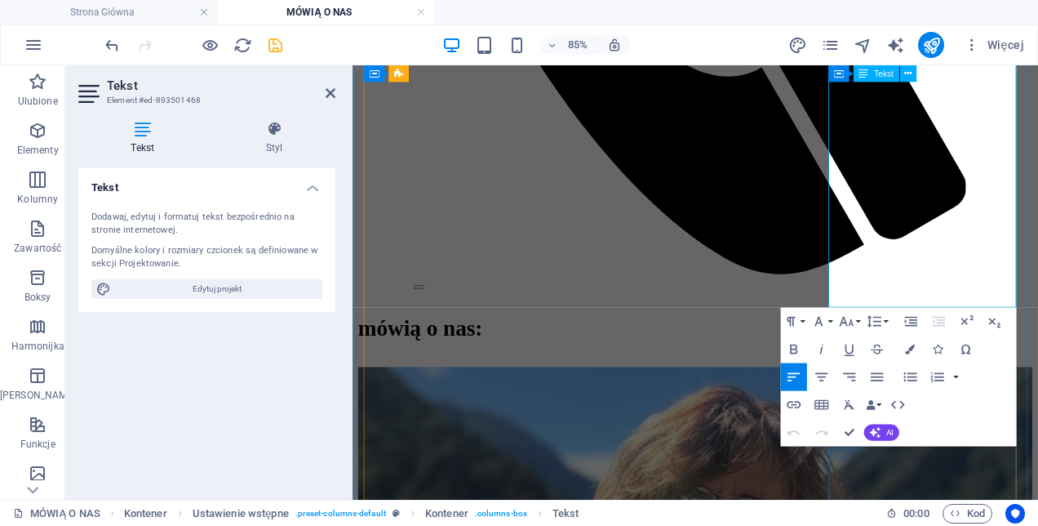
drag, startPoint x: 1091, startPoint y: 319, endPoint x: 1049, endPoint y: 336, distance: 45.5
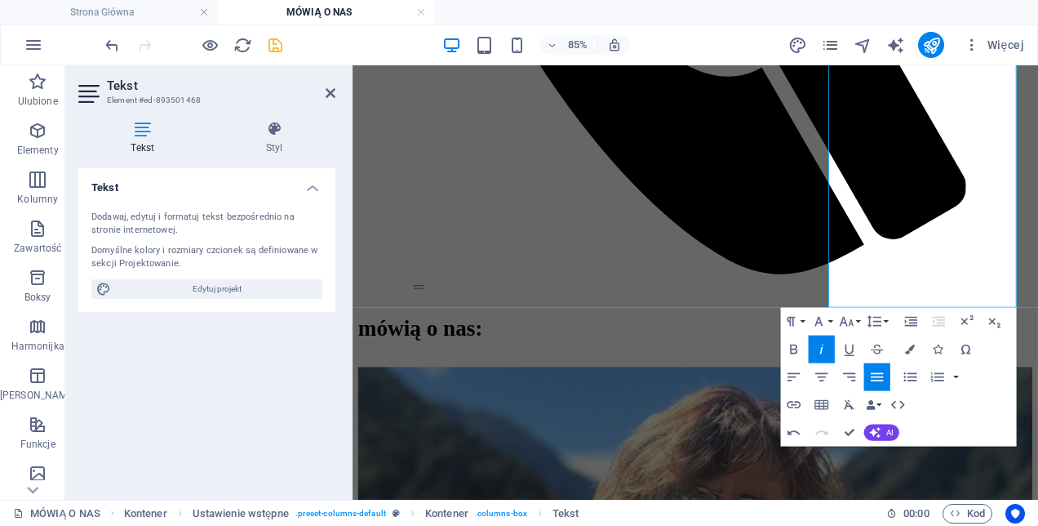
click at [819, 340] on button "Italic" at bounding box center [821, 350] width 26 height 28
click at [108, 44] on icon "undo" at bounding box center [112, 45] width 19 height 19
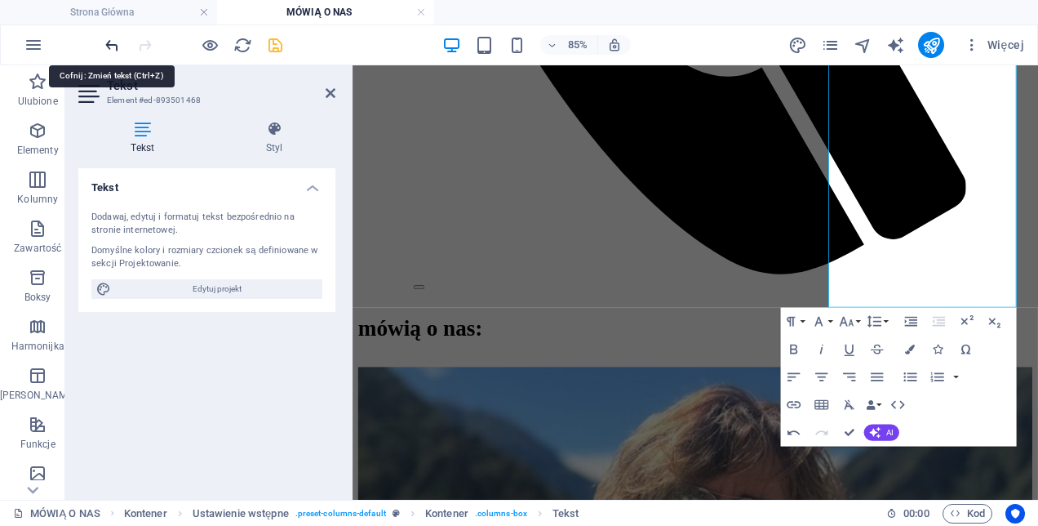
click at [108, 43] on icon "undo" at bounding box center [112, 45] width 19 height 19
click at [108, 40] on icon "undo" at bounding box center [112, 45] width 19 height 19
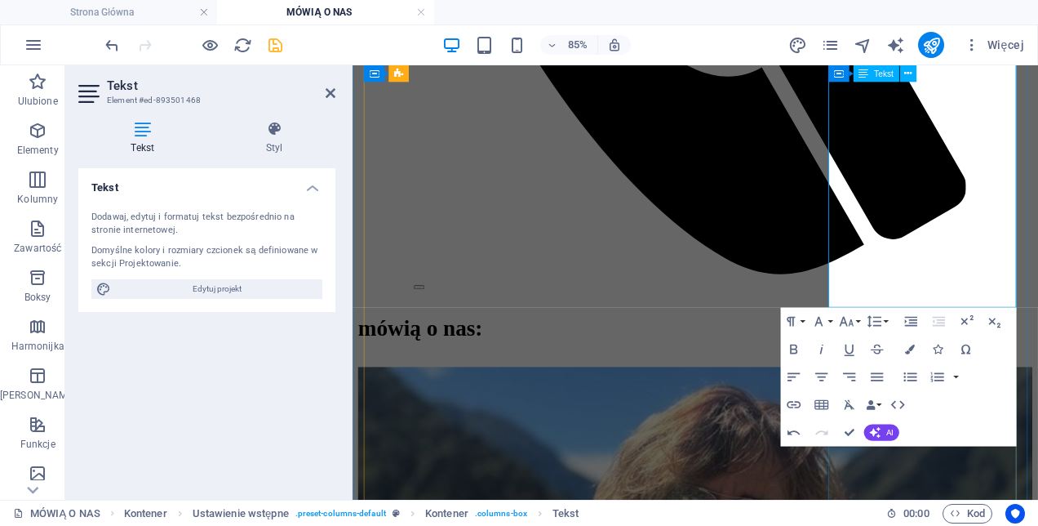
drag, startPoint x: 1050, startPoint y: 341, endPoint x: 1086, endPoint y: 313, distance: 45.4
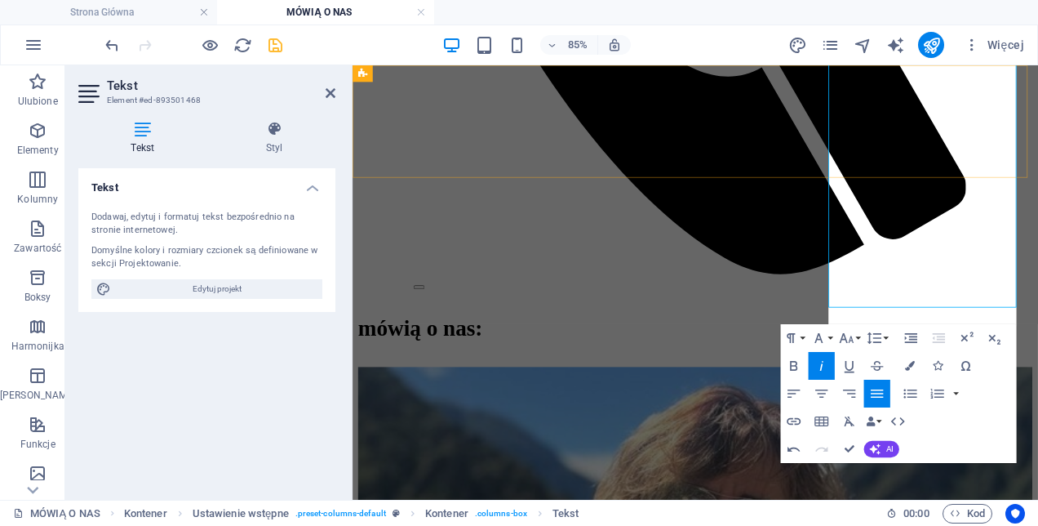
scroll to position [54, 6]
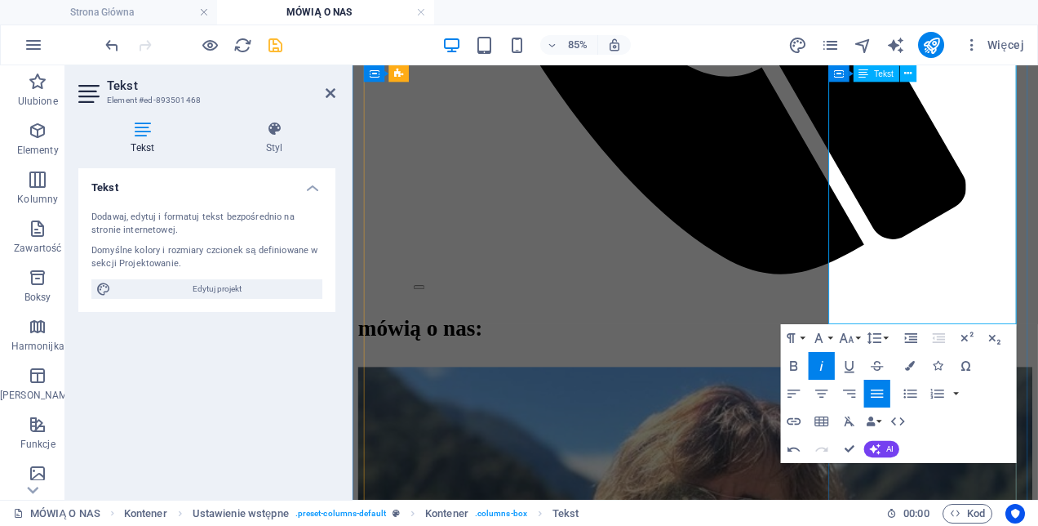
drag, startPoint x: 1077, startPoint y: 341, endPoint x: 1085, endPoint y: 320, distance: 22.7
click at [820, 364] on icon "button" at bounding box center [821, 366] width 16 height 16
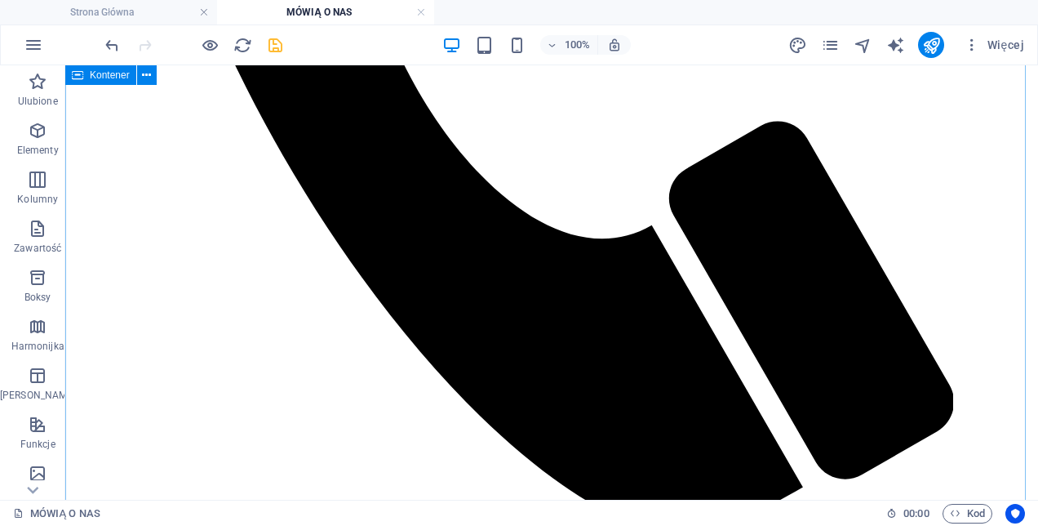
scroll to position [824, 0]
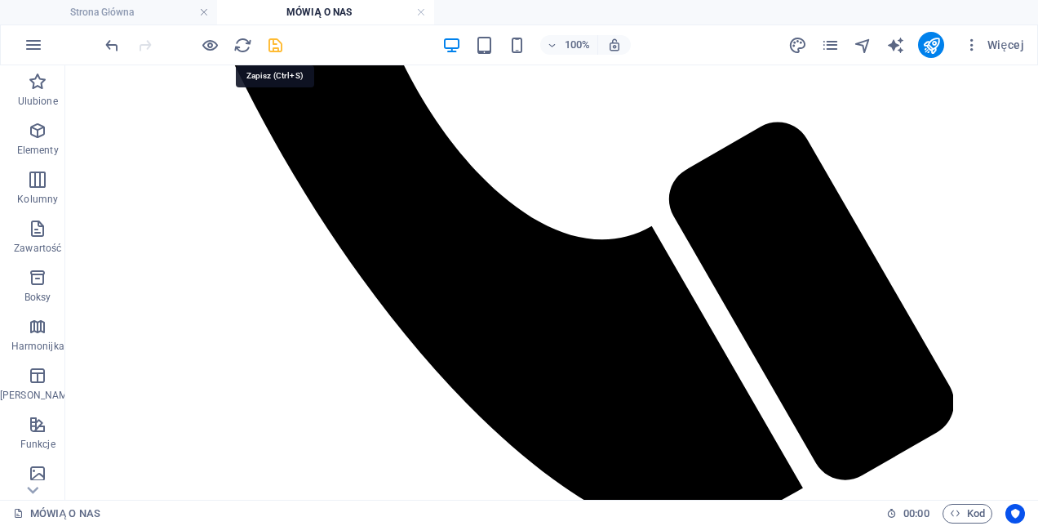
click at [276, 40] on icon "save" at bounding box center [275, 45] width 19 height 19
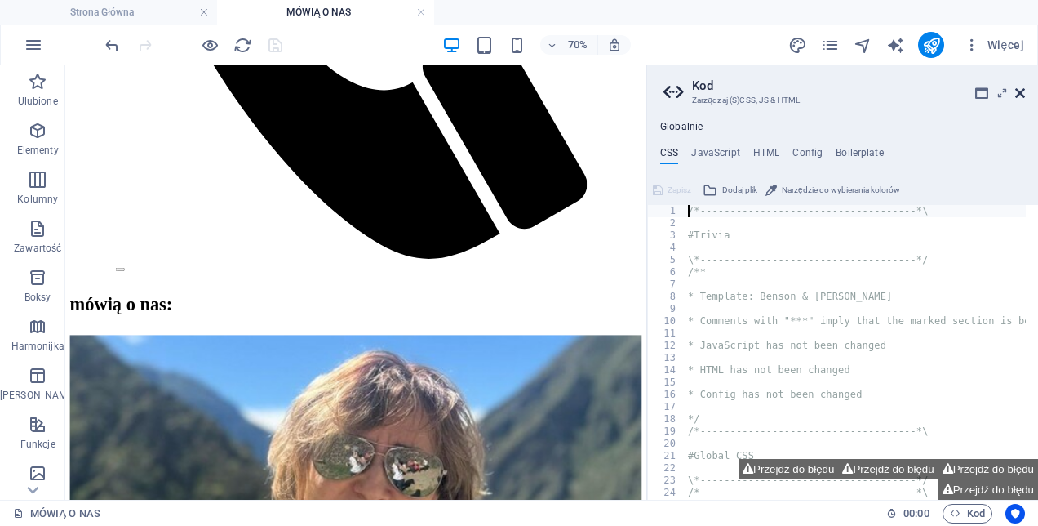
click at [1020, 90] on icon at bounding box center [1020, 93] width 10 height 13
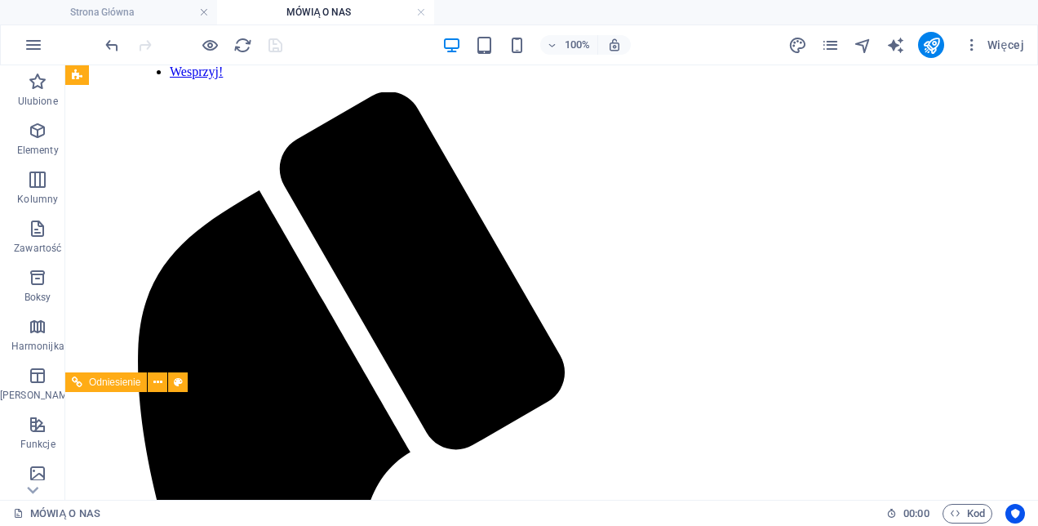
scroll to position [171, 0]
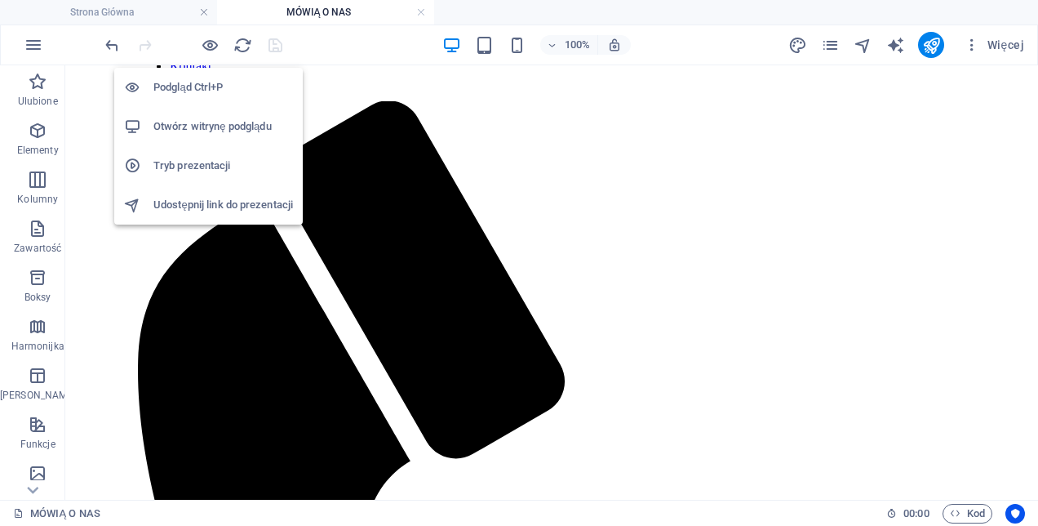
click at [227, 125] on h6 "Otwórz witrynę podglądu" at bounding box center [223, 127] width 140 height 20
